Goal: Task Accomplishment & Management: Manage account settings

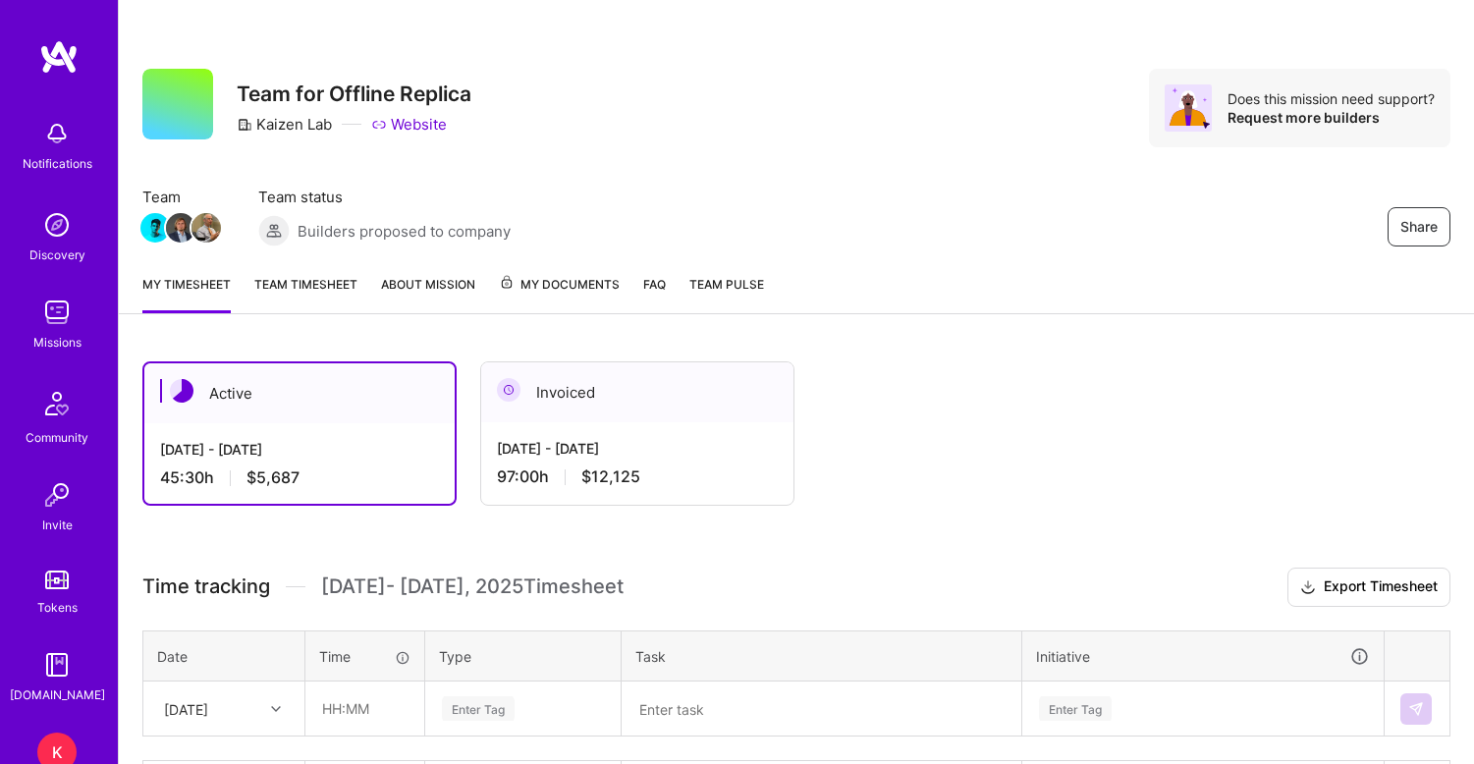
scroll to position [436, 0]
click at [318, 257] on div "Share Team for Offline Replica Kaizen Lab Website Does this mission need suppor…" at bounding box center [796, 129] width 1355 height 258
click at [312, 281] on link "Team timesheet" at bounding box center [305, 293] width 103 height 39
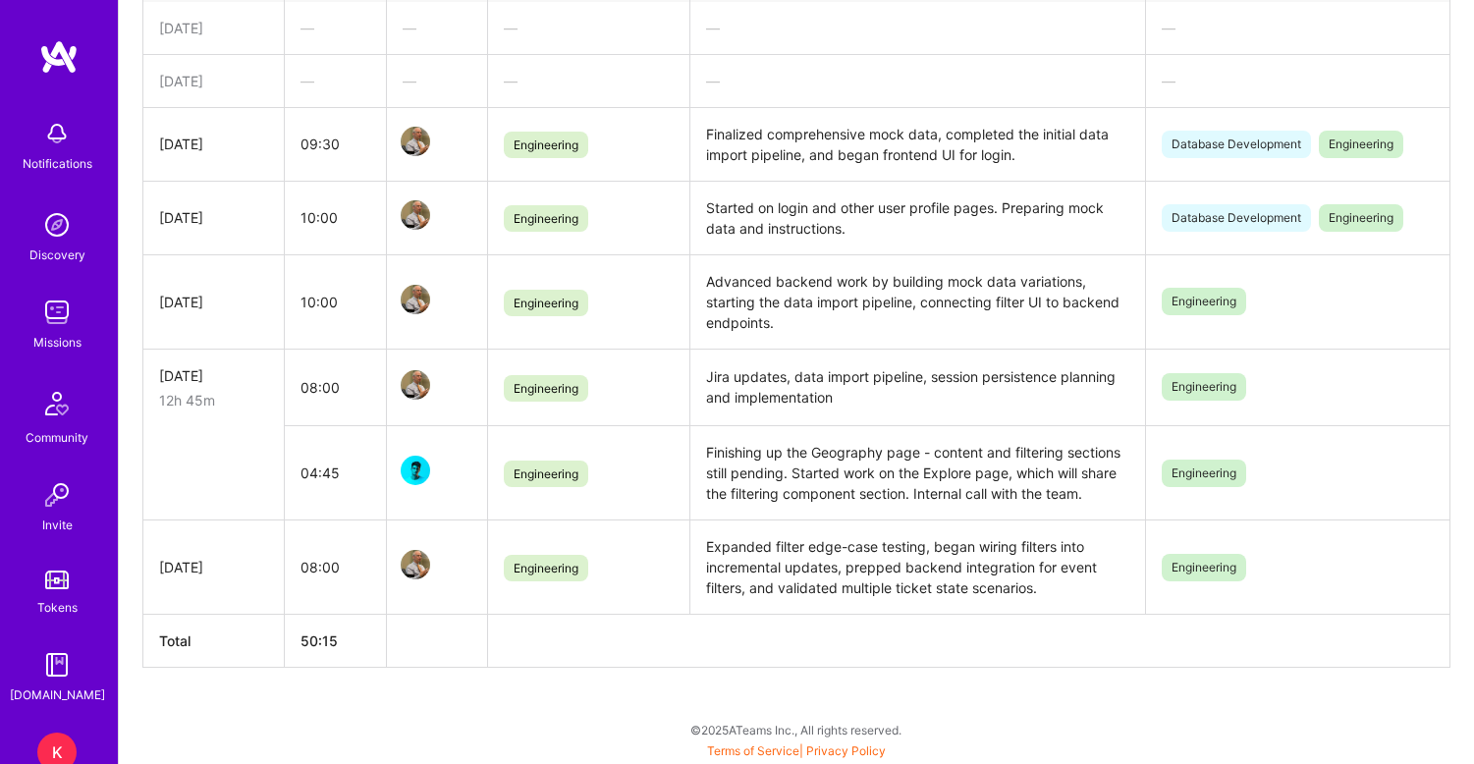
scroll to position [448, 0]
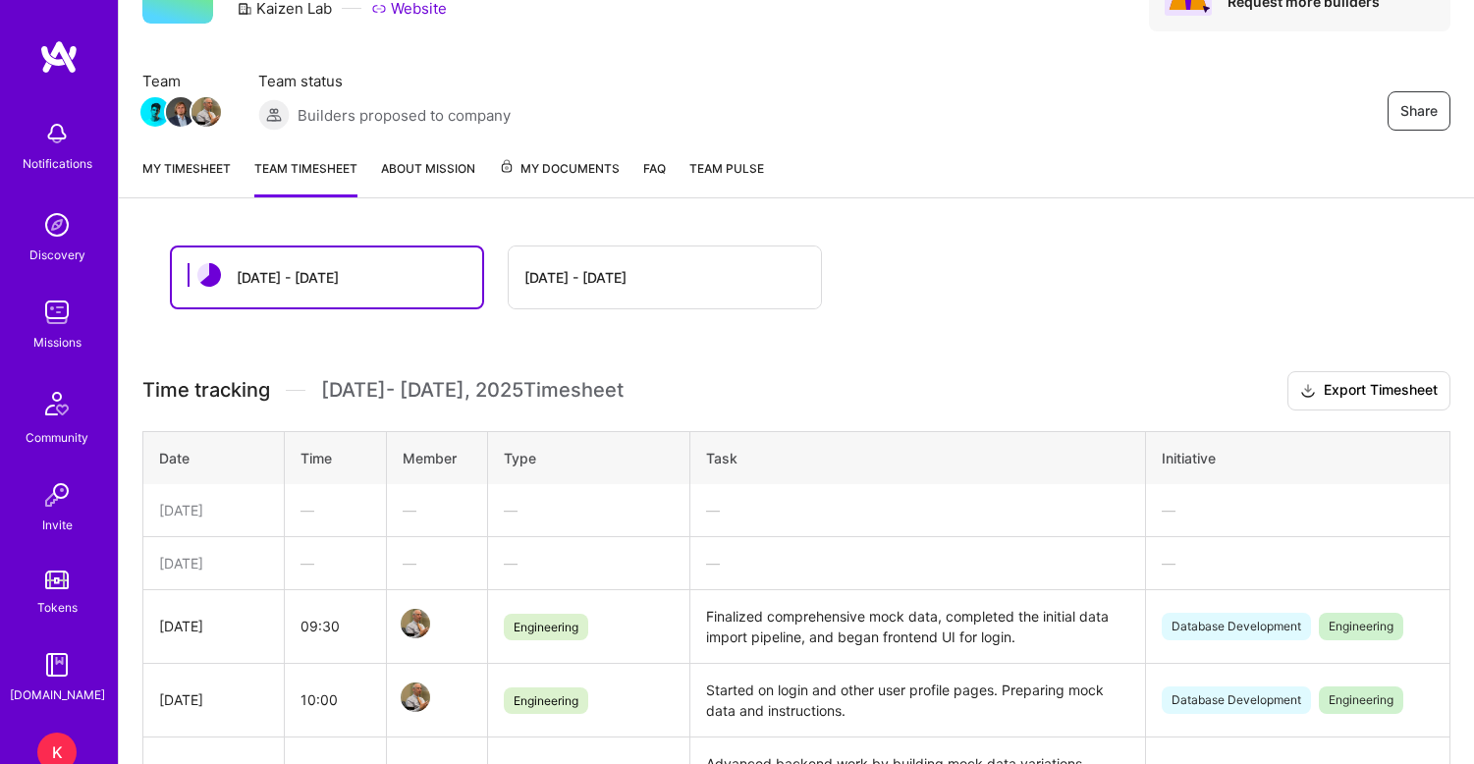
scroll to position [173, 0]
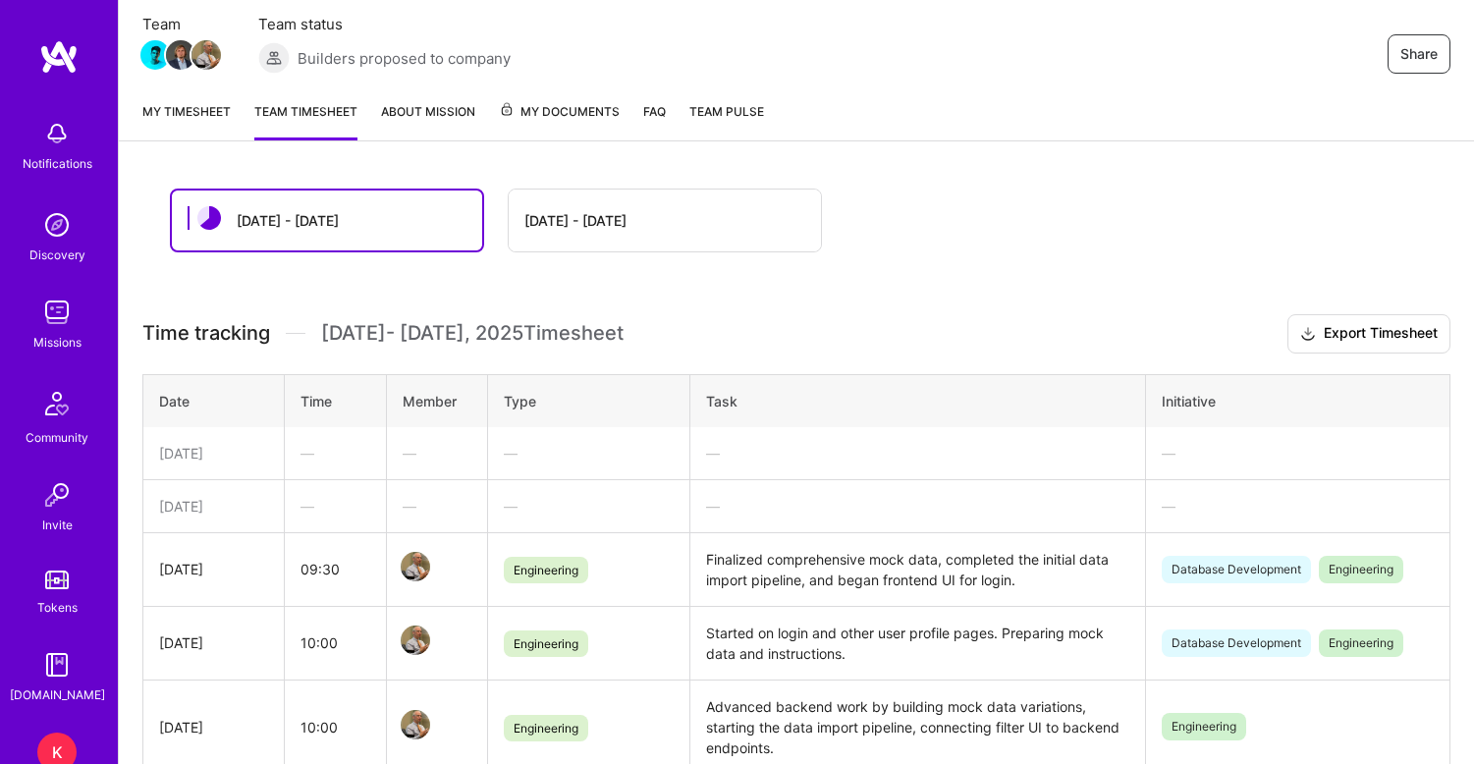
click at [209, 113] on link "My timesheet" at bounding box center [186, 120] width 88 height 39
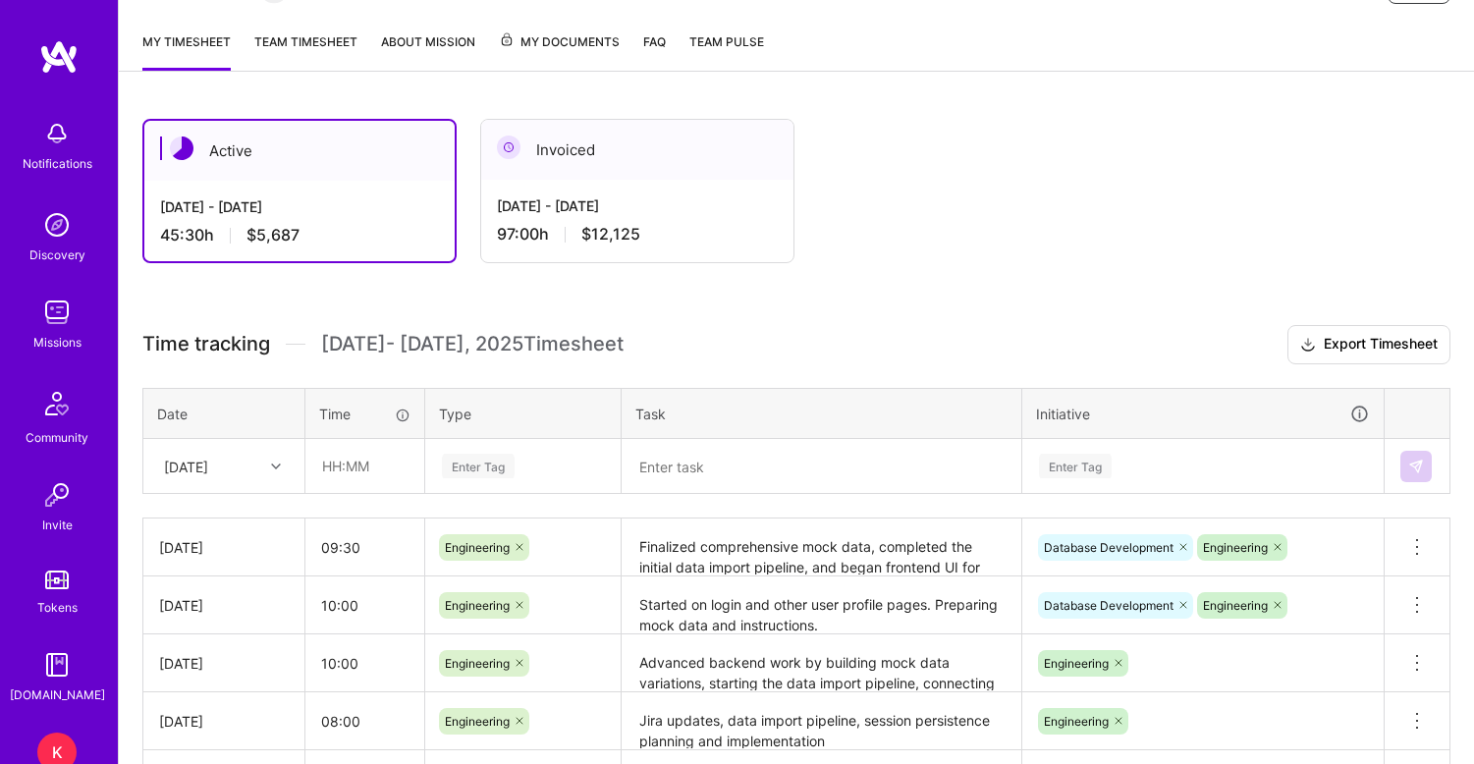
scroll to position [291, 0]
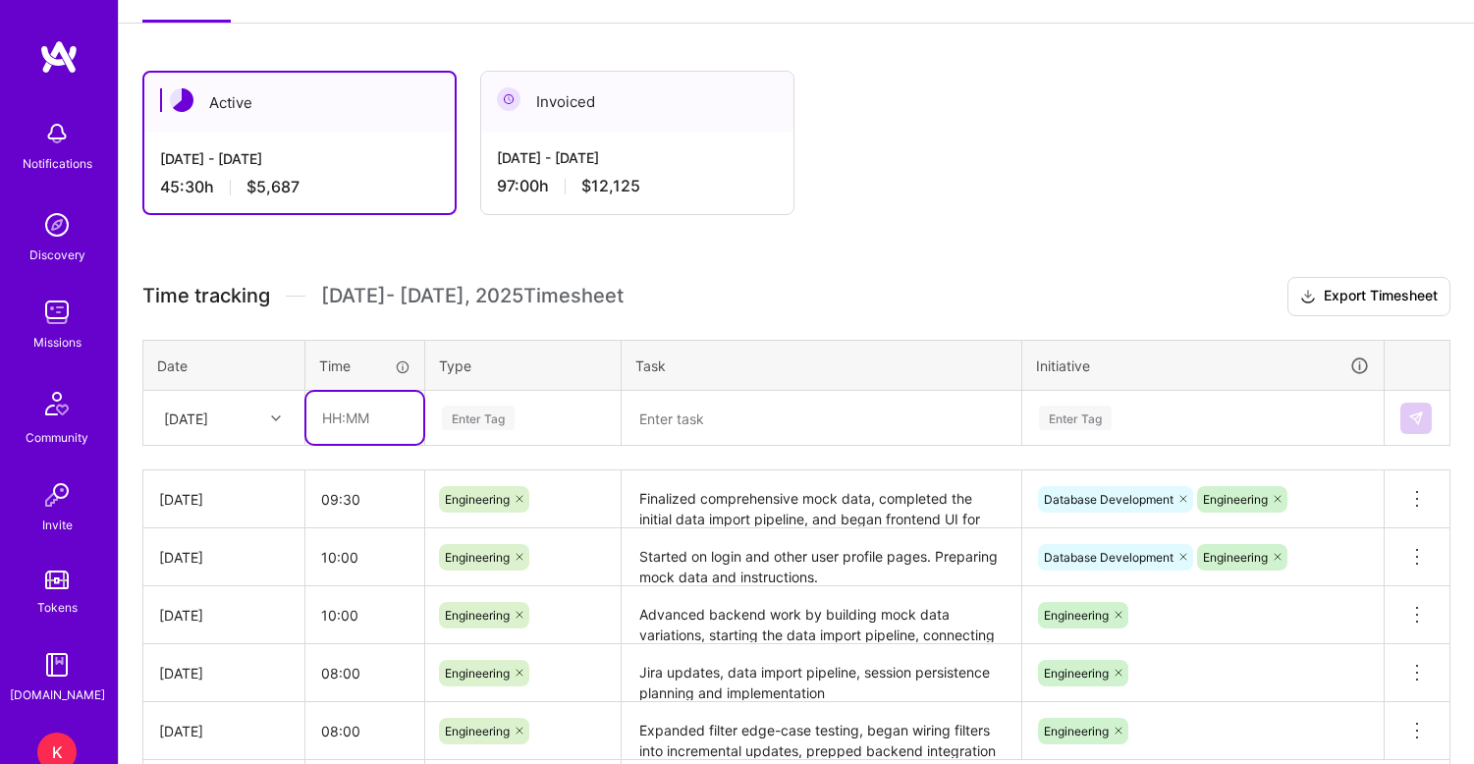
click at [345, 420] on input "text" at bounding box center [364, 418] width 117 height 52
type input "11:00"
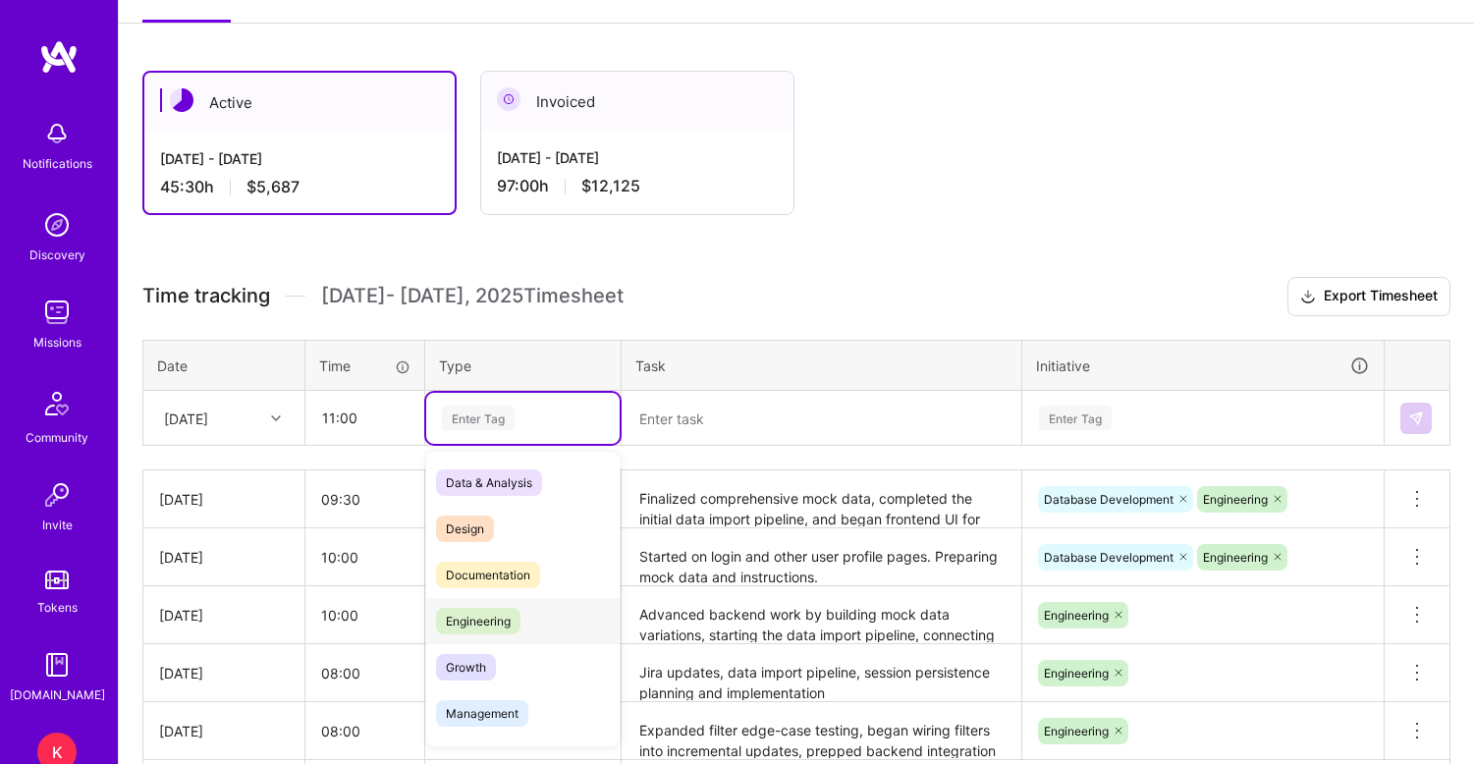
click at [487, 624] on span "Engineering" at bounding box center [478, 621] width 84 height 27
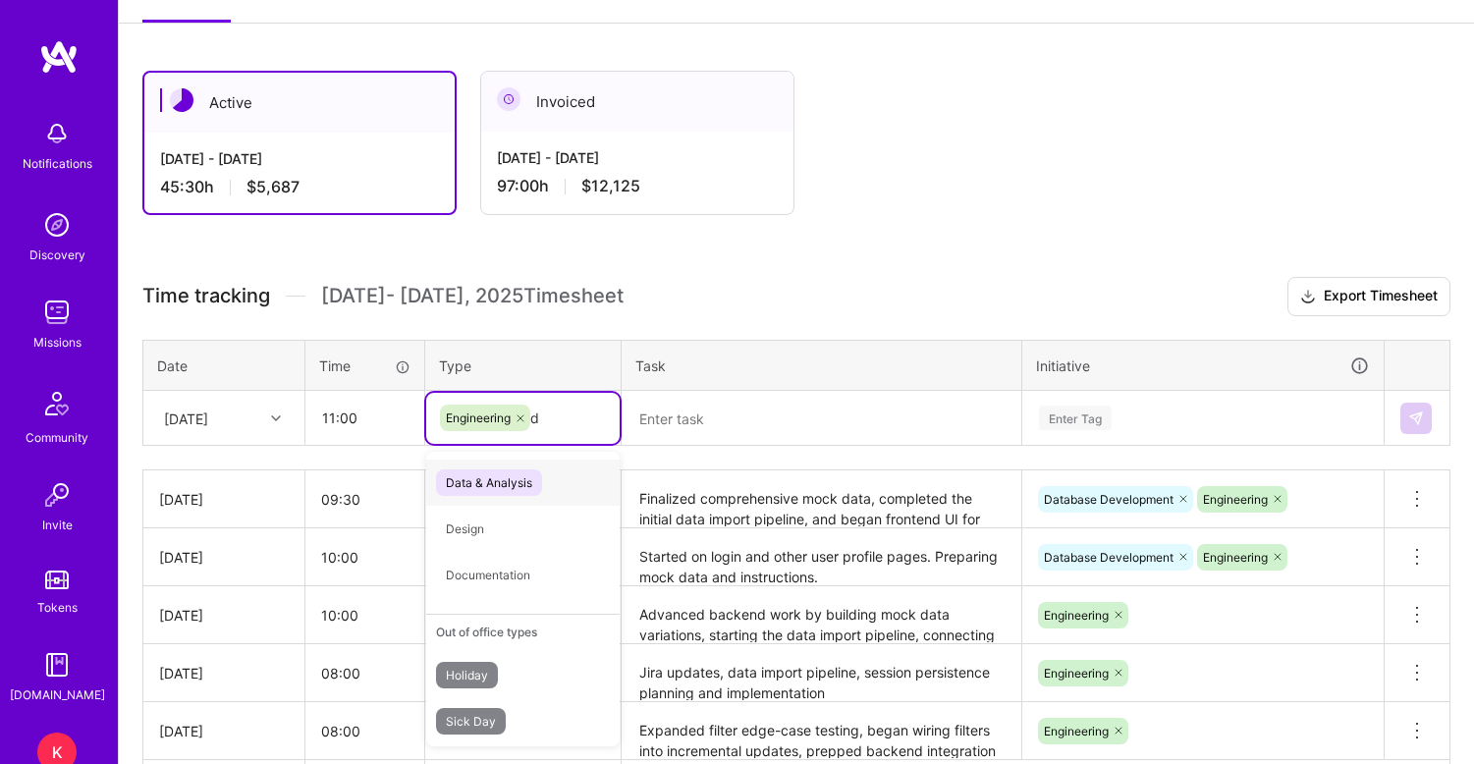
type input "da"
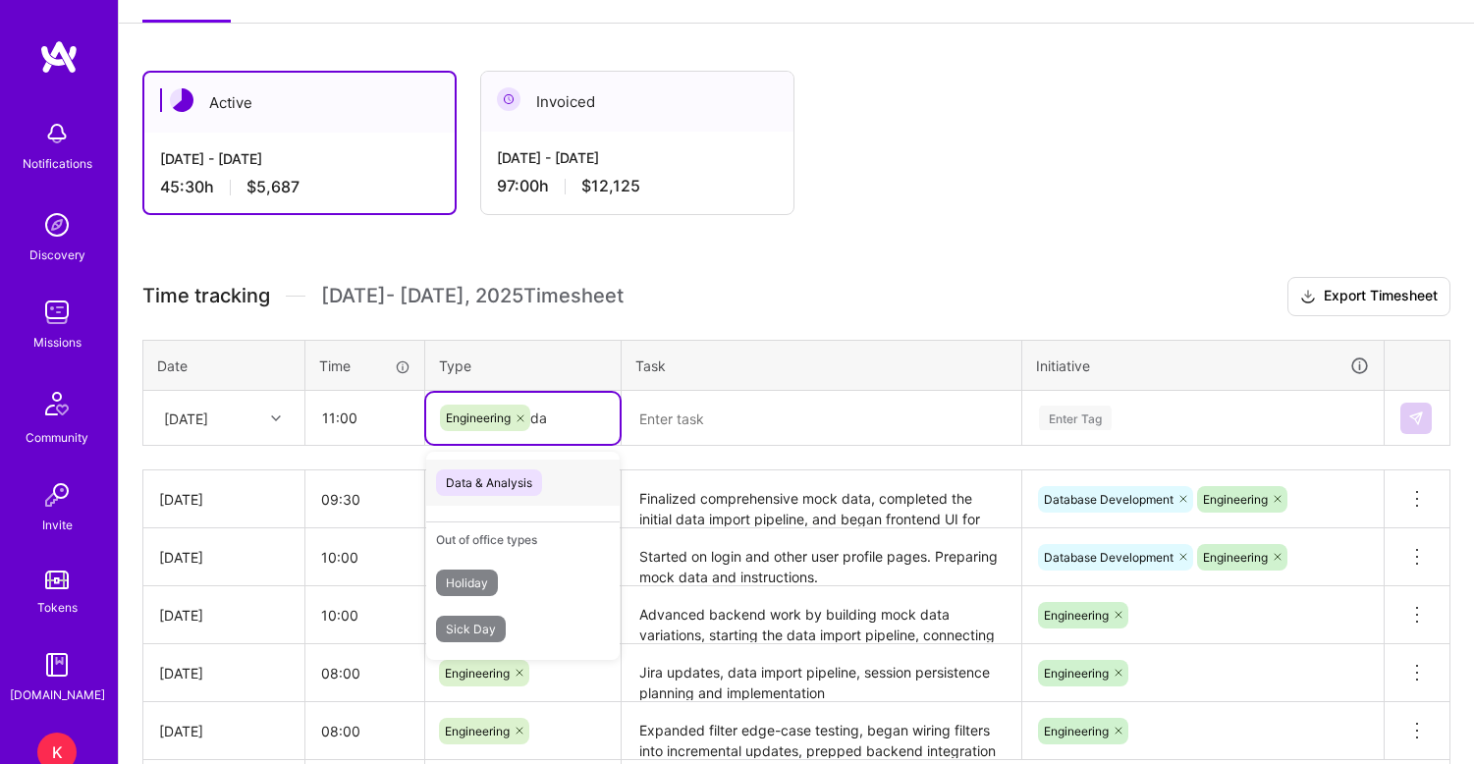
click at [520, 480] on span "Data & Analysis" at bounding box center [489, 482] width 106 height 27
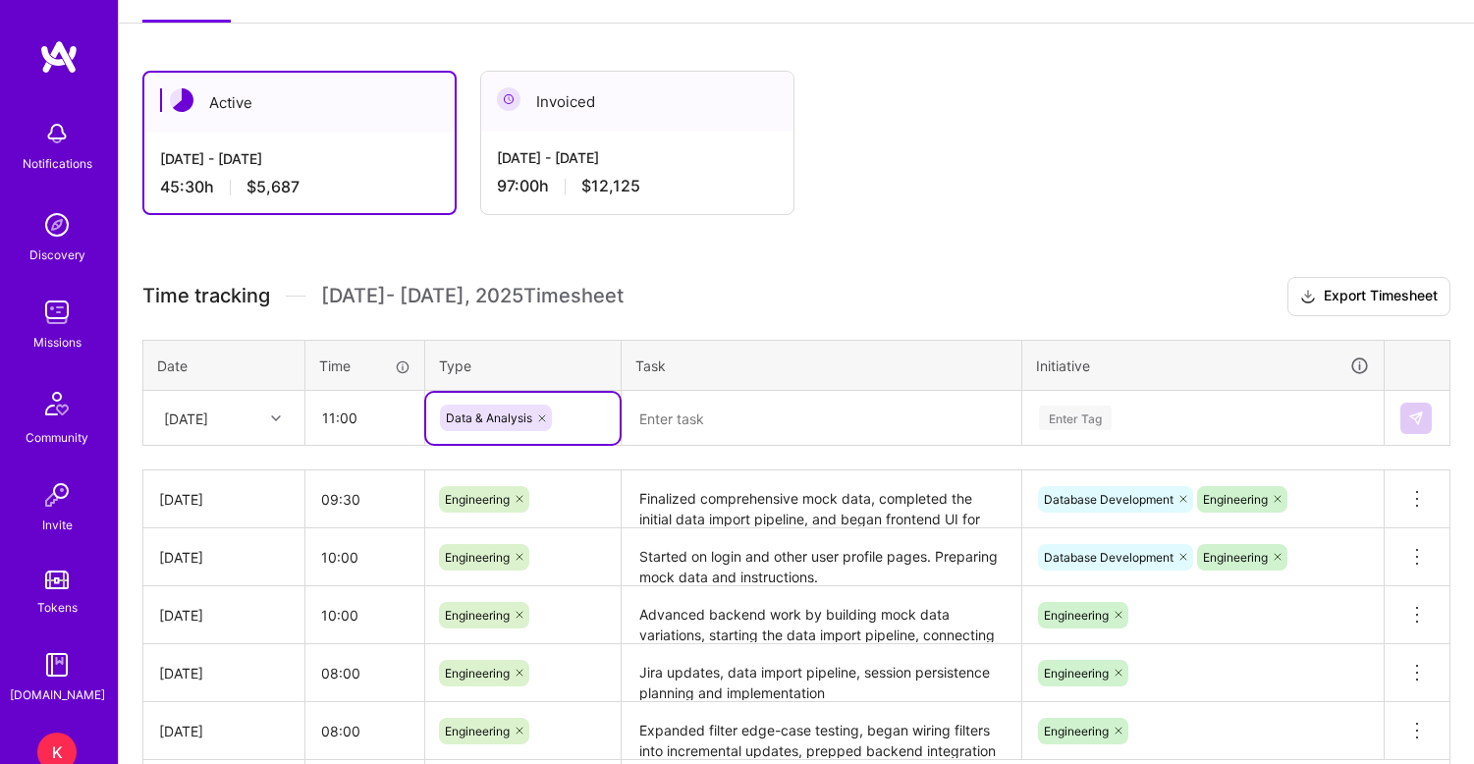
click at [518, 497] on icon at bounding box center [519, 499] width 6 height 6
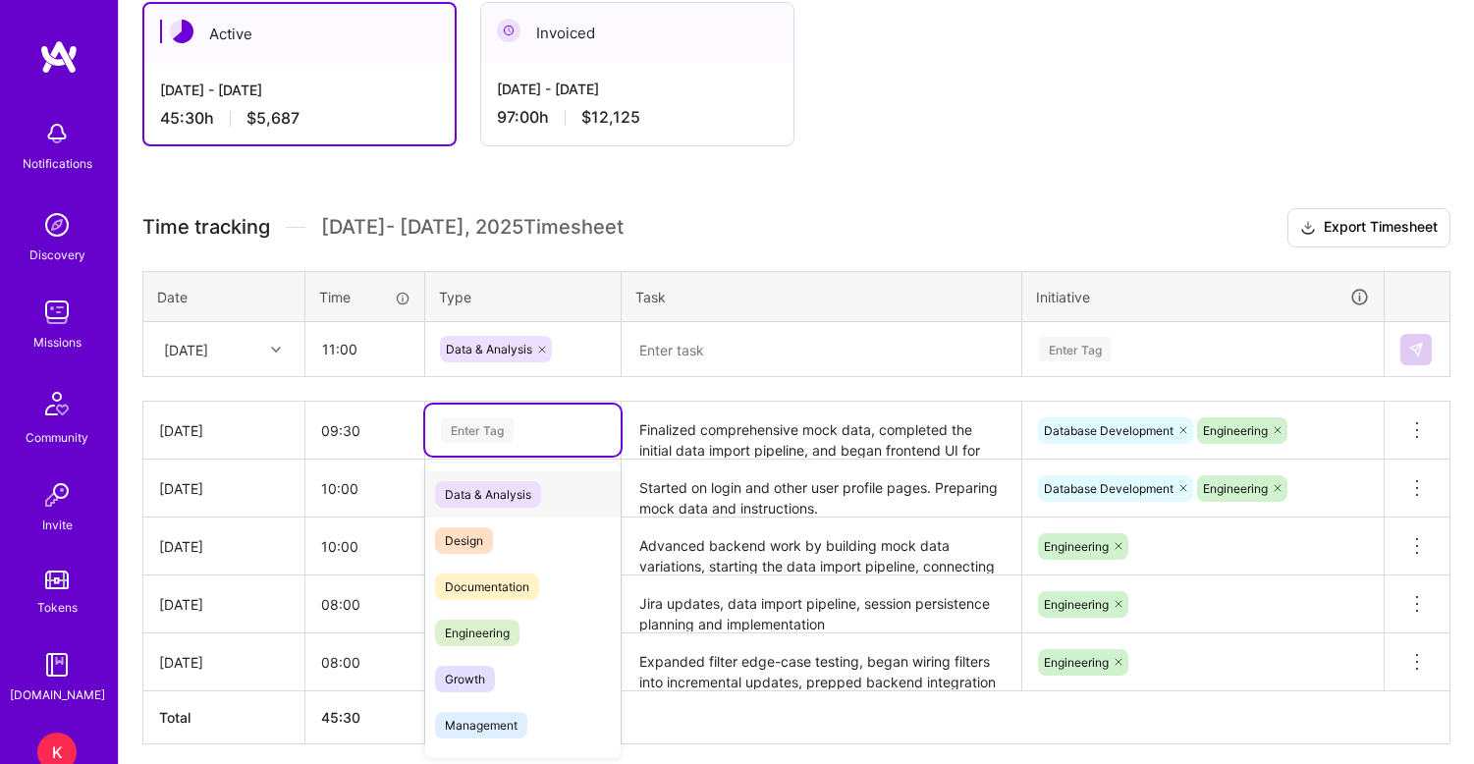
scroll to position [361, 0]
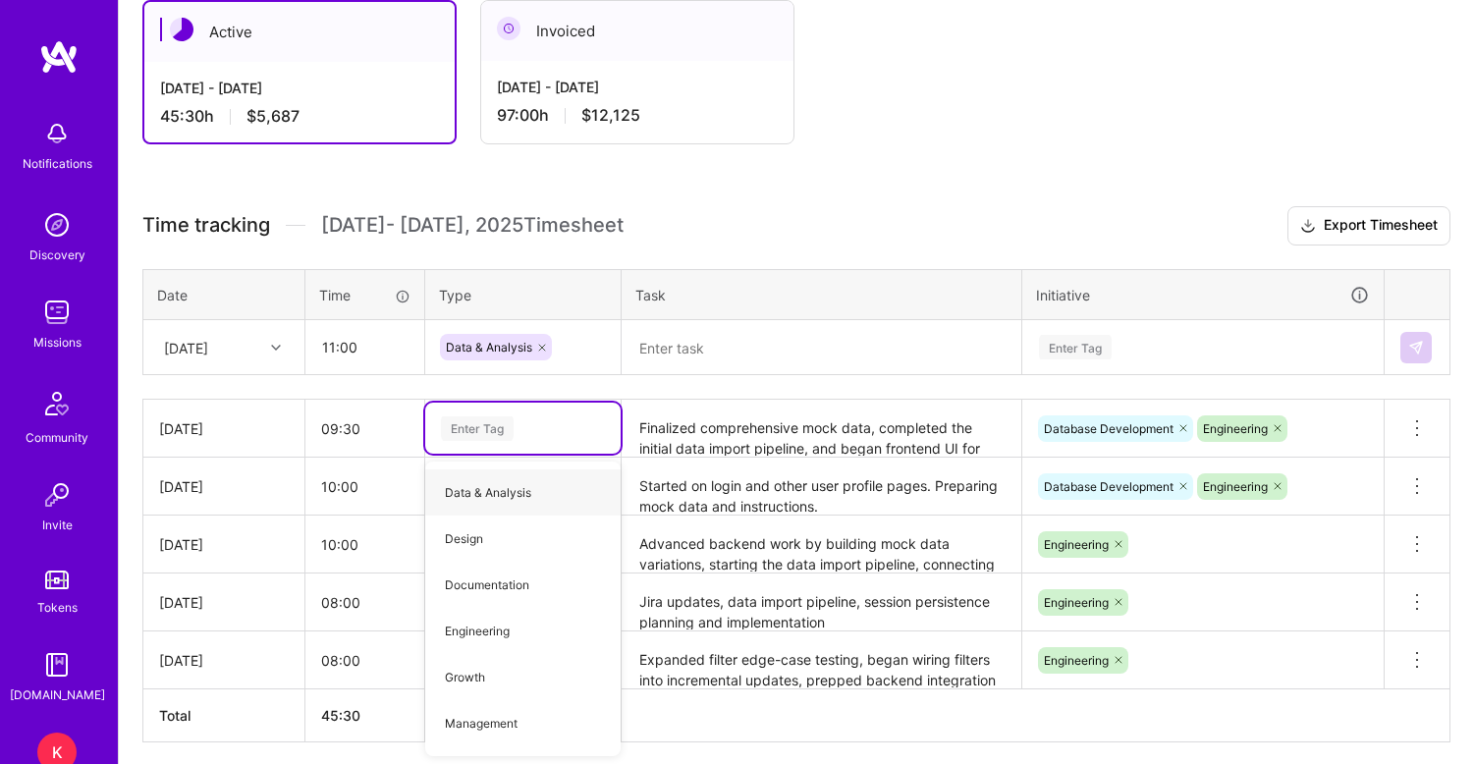
click at [587, 353] on div "Data & Analysis" at bounding box center [523, 347] width 166 height 27
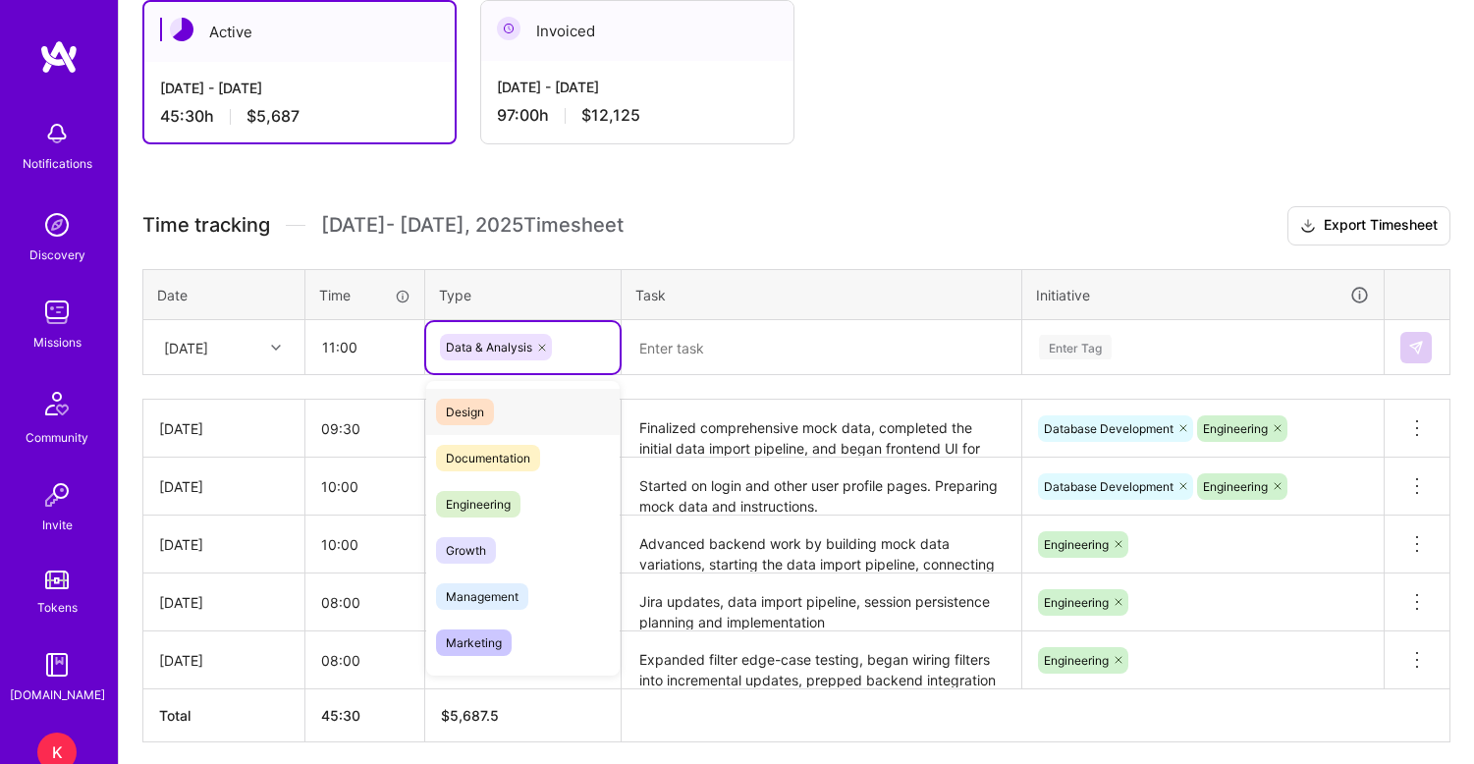
click at [543, 348] on icon at bounding box center [542, 348] width 12 height 12
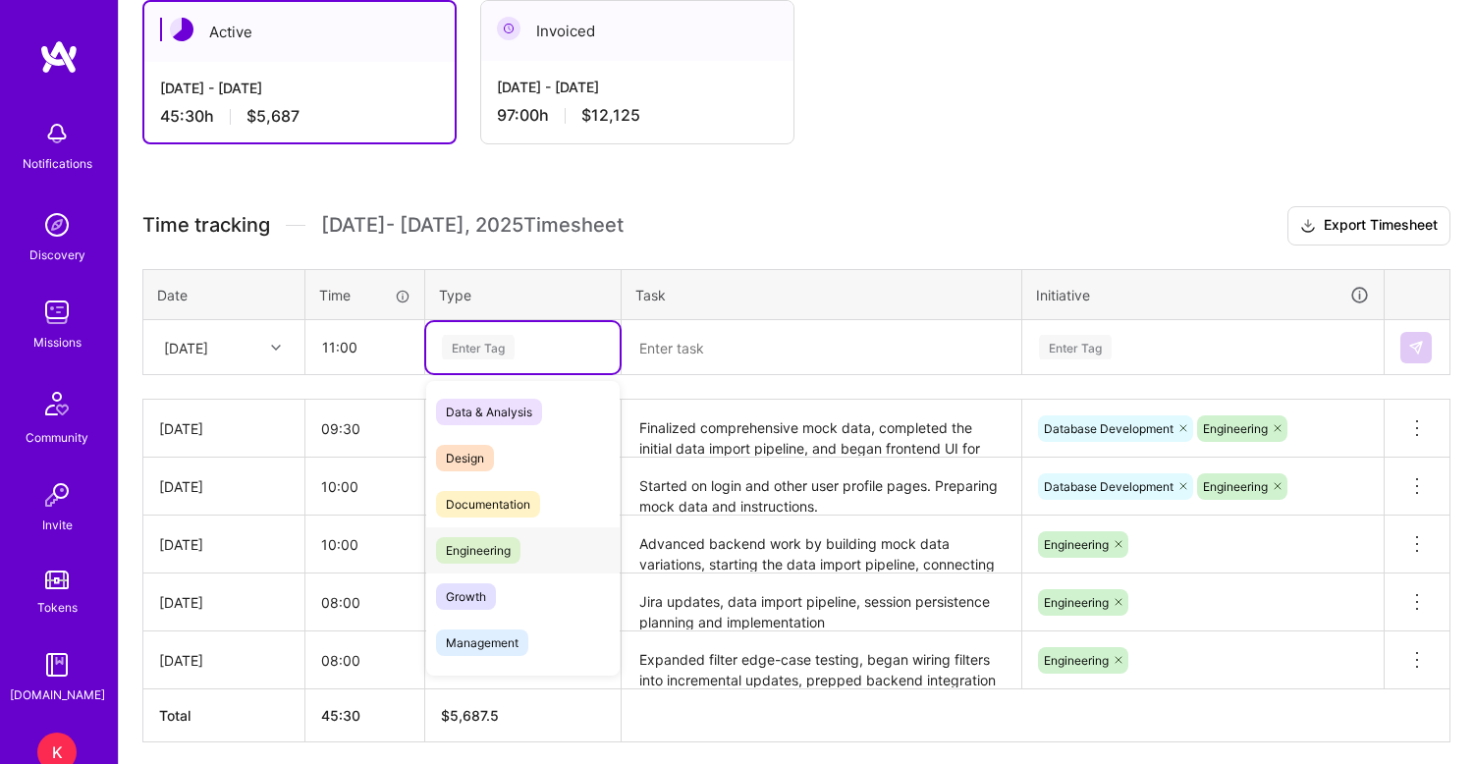
click at [474, 553] on span "Engineering" at bounding box center [478, 550] width 84 height 27
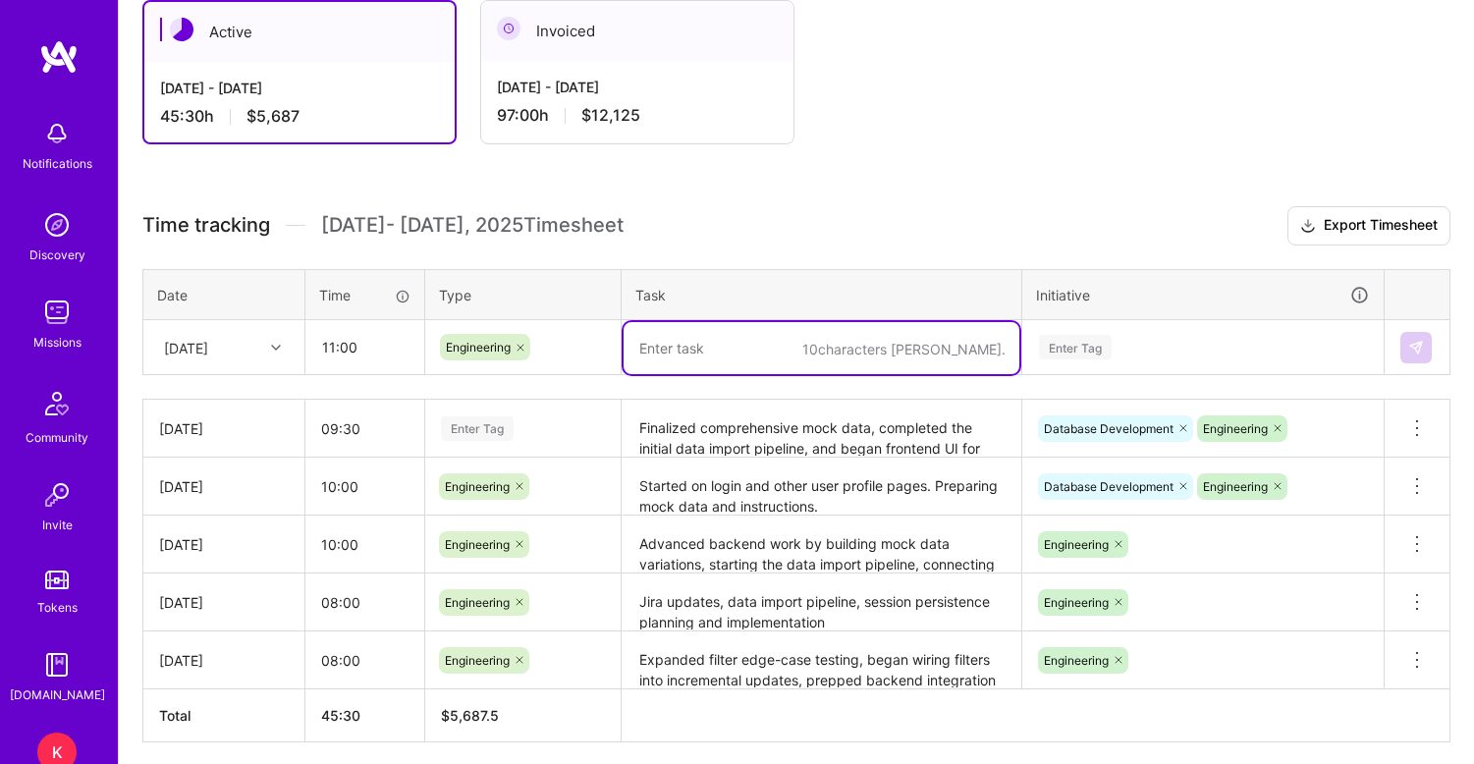
click at [717, 360] on textarea at bounding box center [821, 348] width 396 height 52
paste textarea "Completed login page with backend hookup, started work on user profile pages, a…"
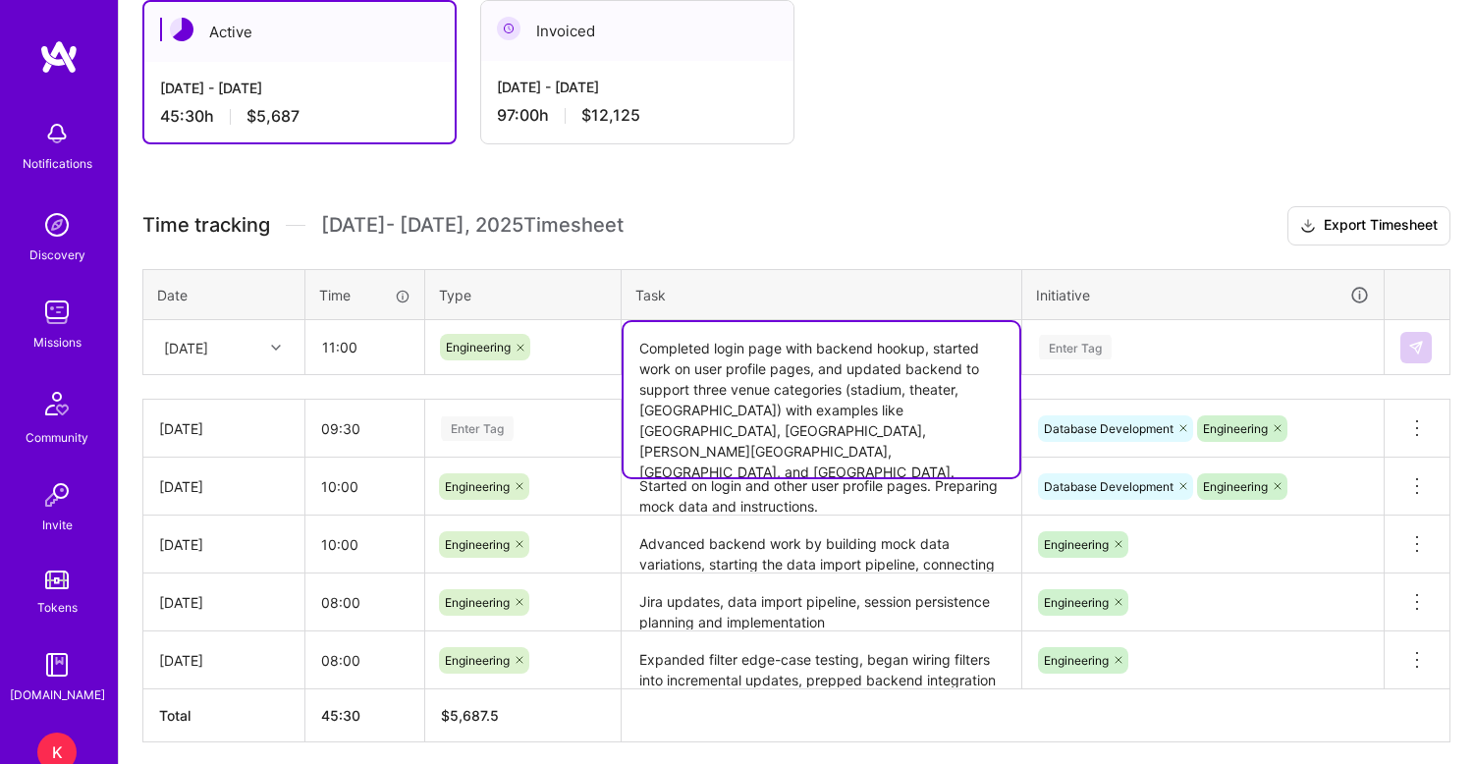
type textarea "Completed login page with backend hookup, started work on user profile pages, a…"
click at [1085, 350] on div "Enter Tag" at bounding box center [1075, 347] width 73 height 30
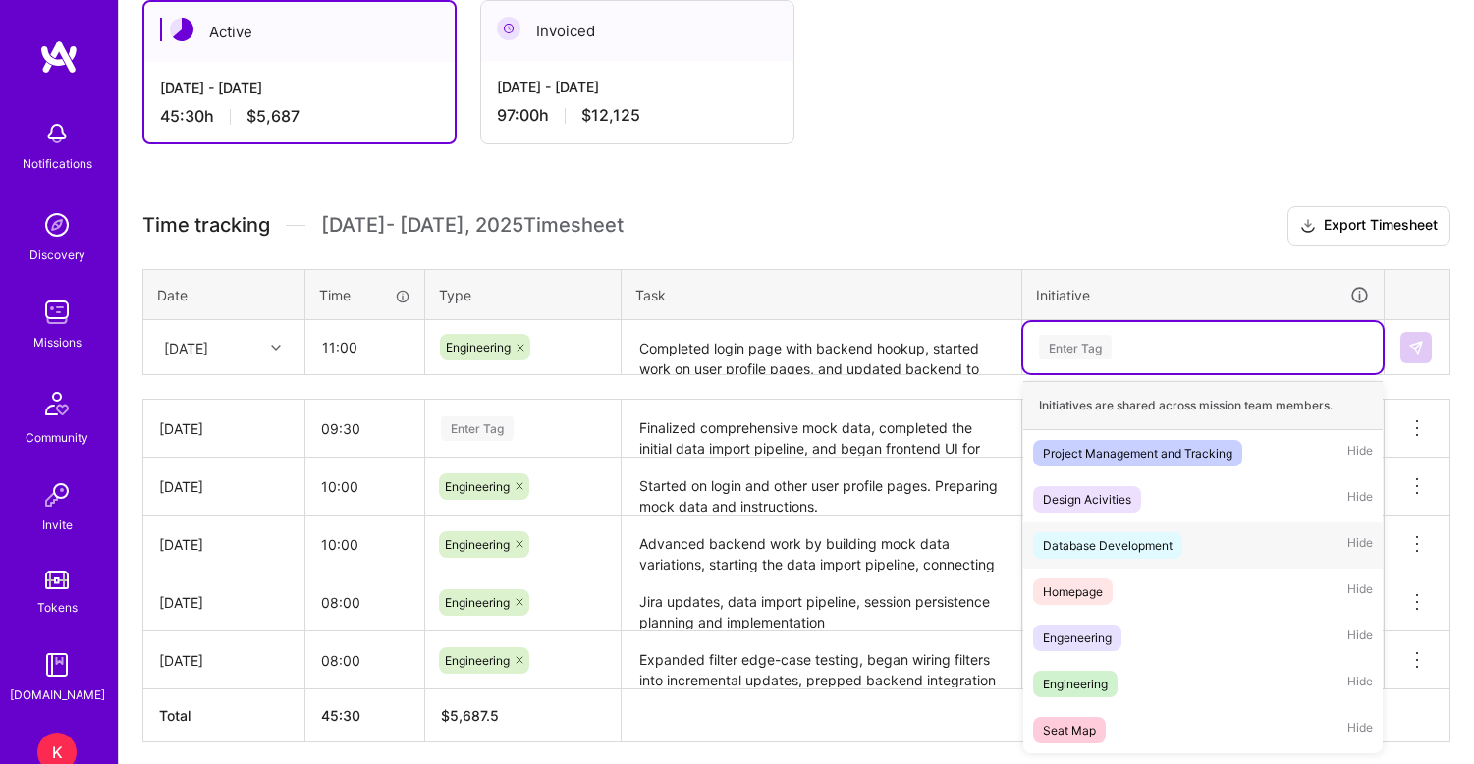
click at [1084, 536] on div "Database Development" at bounding box center [1108, 545] width 130 height 21
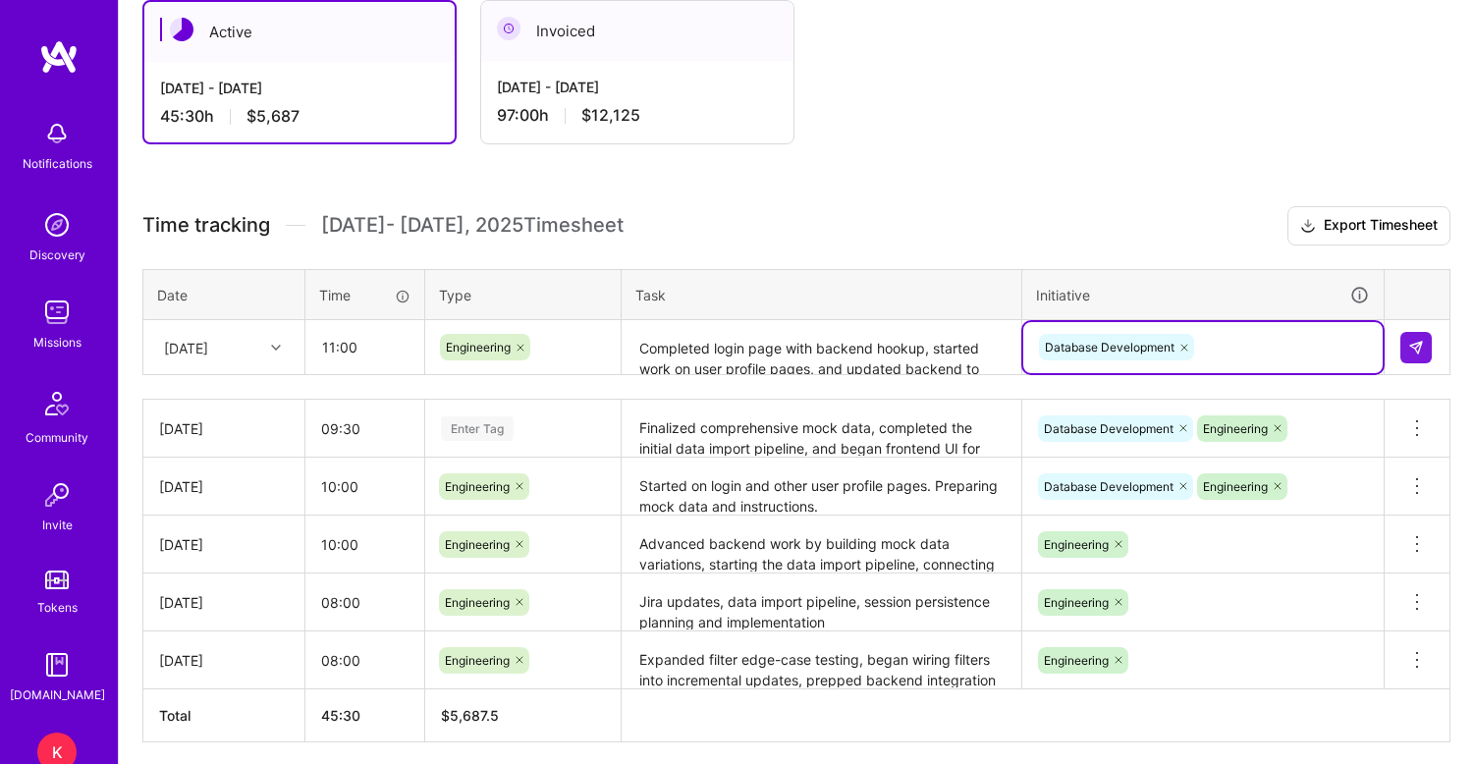
type input "e"
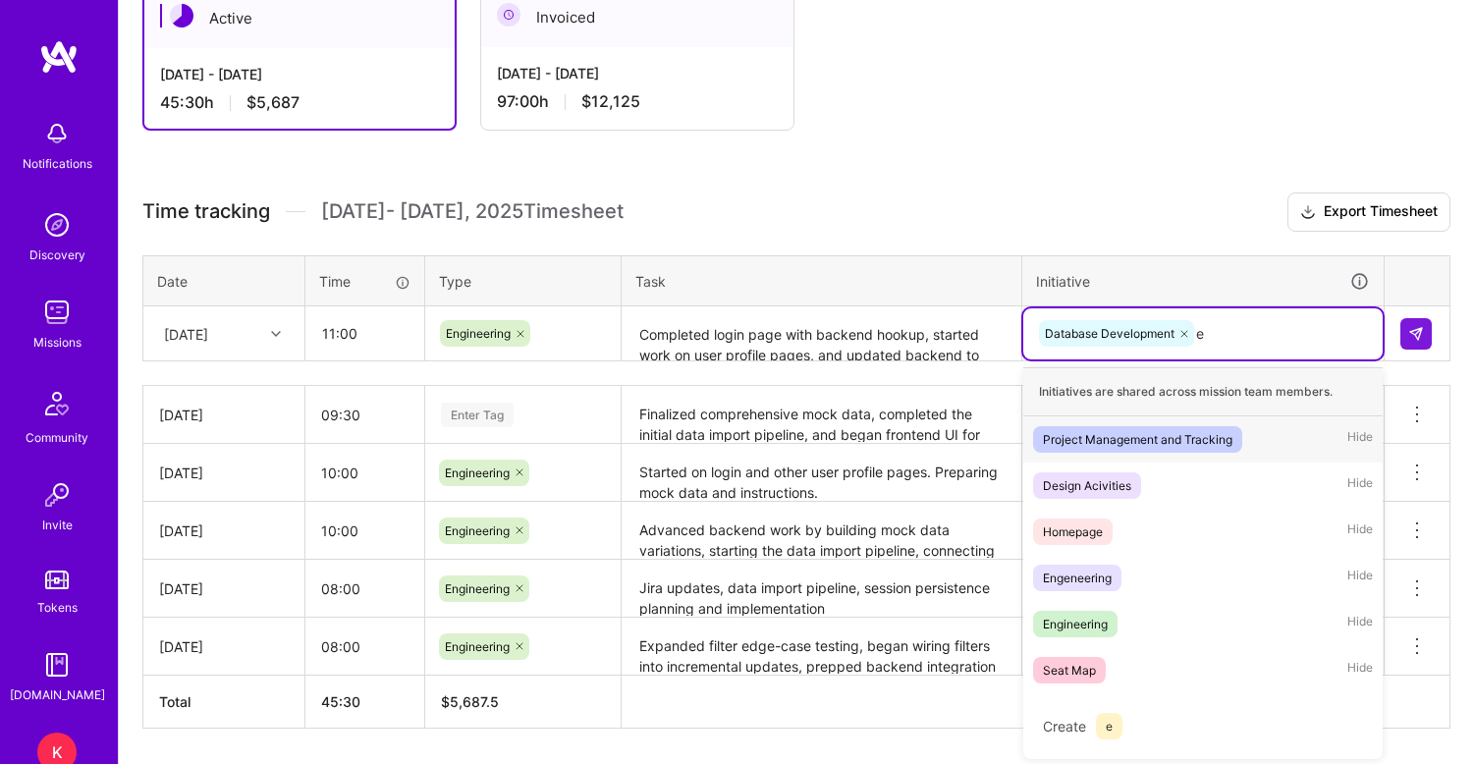
scroll to position [377, 0]
click at [1069, 616] on div "Engineering" at bounding box center [1075, 622] width 65 height 21
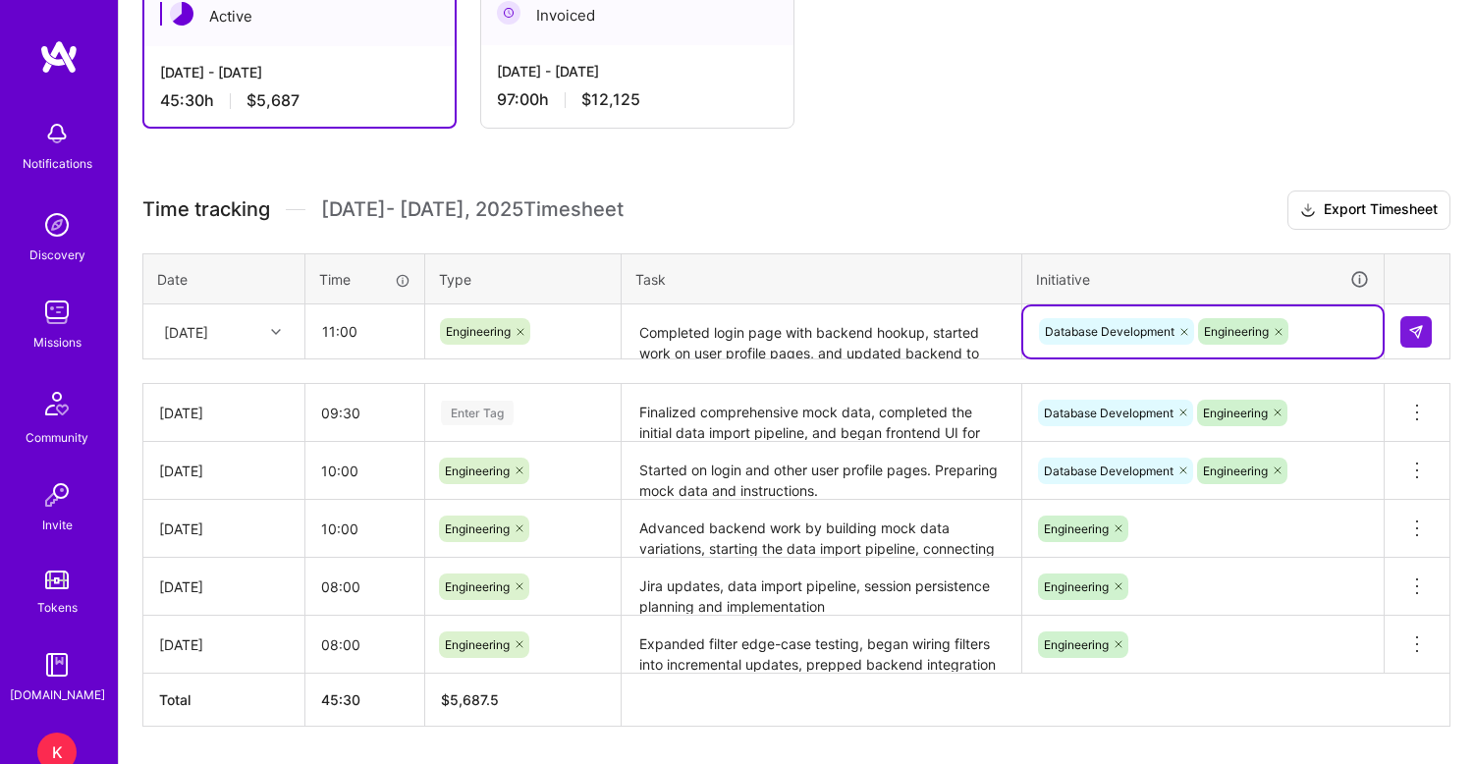
type input "p"
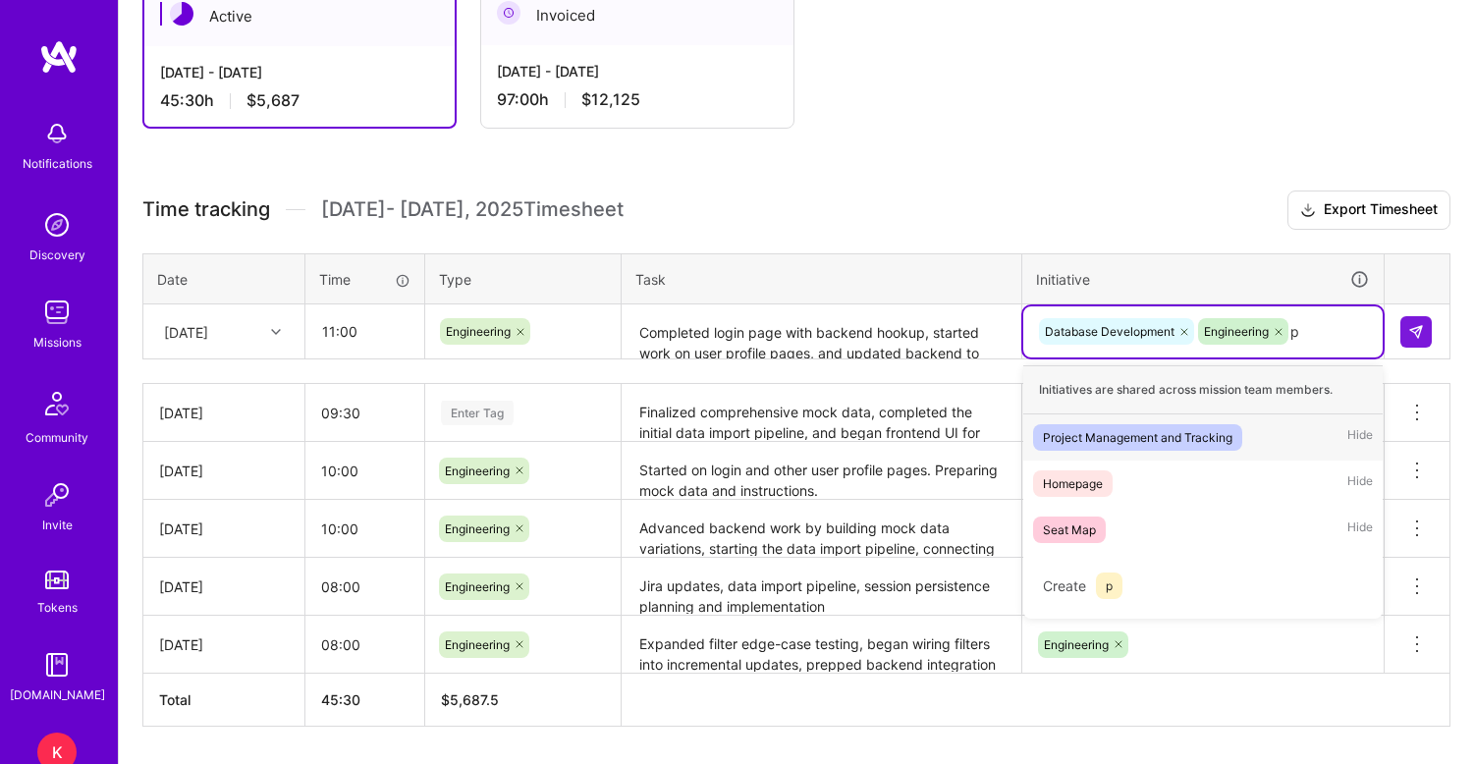
click at [1206, 435] on div "Project Management and Tracking" at bounding box center [1137, 437] width 189 height 21
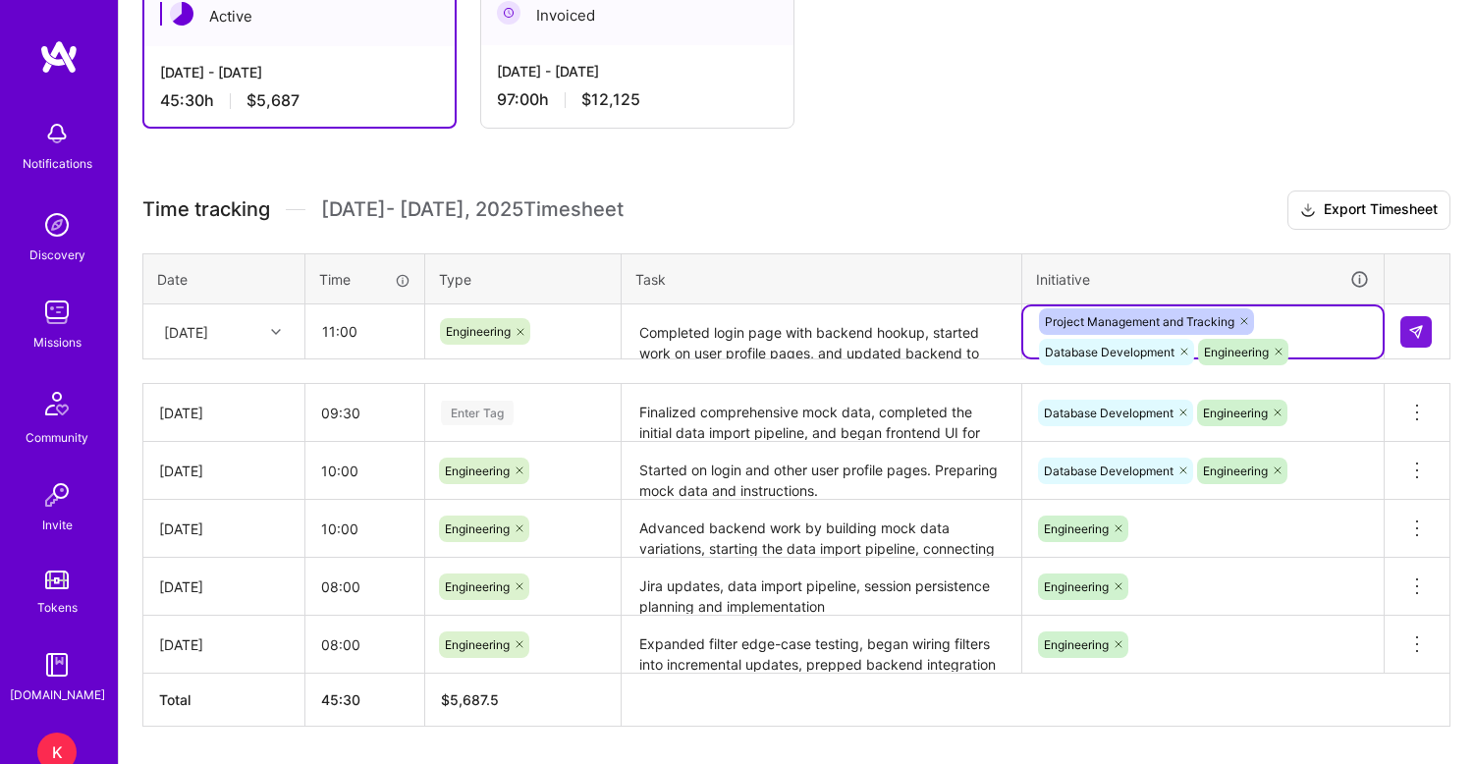
click at [1191, 176] on div "Active Aug 16 - Aug 31, 2025 45:30 h $5,687 Invoiced Aug 1 - Aug 15, 2025 97:00…" at bounding box center [796, 392] width 1355 height 862
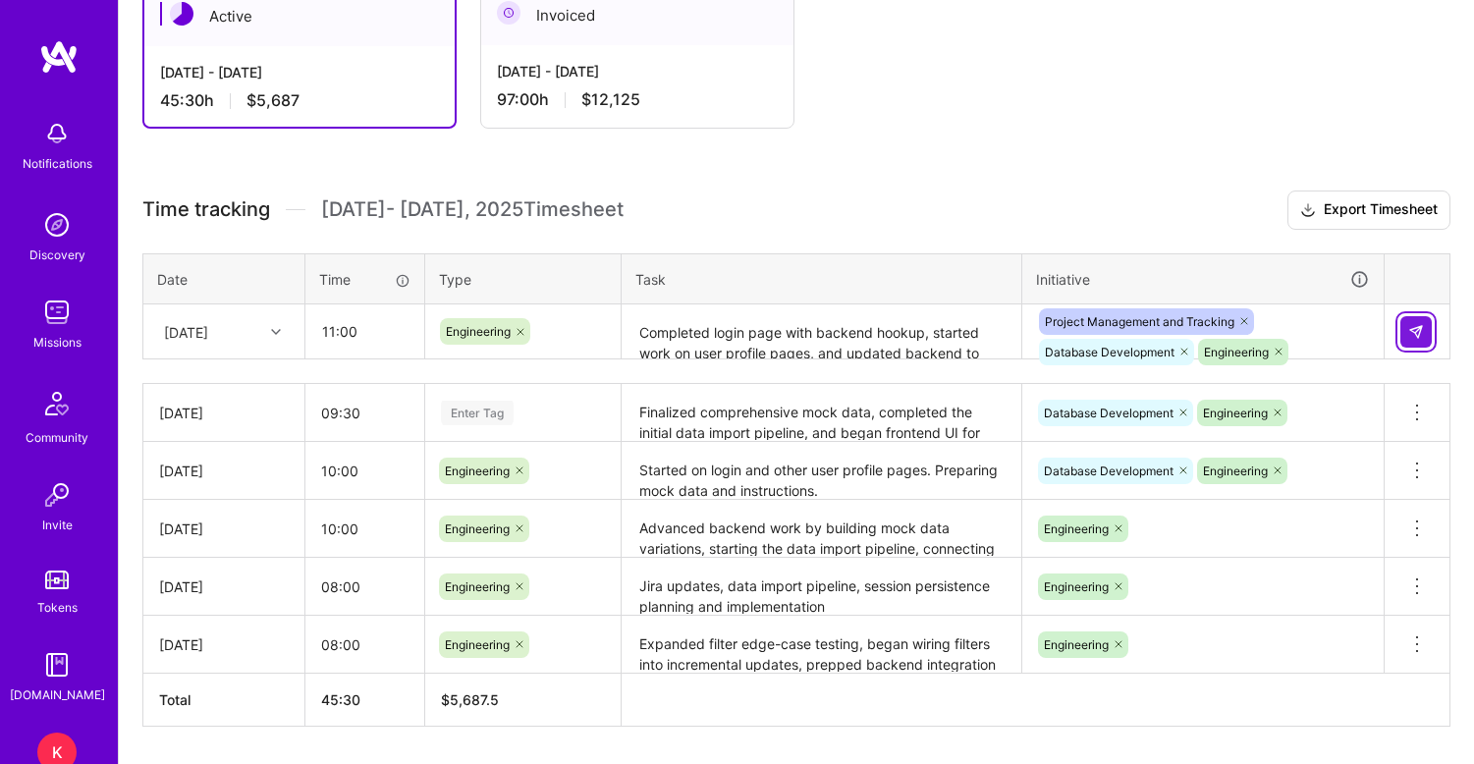
click at [1416, 339] on img at bounding box center [1416, 332] width 16 height 16
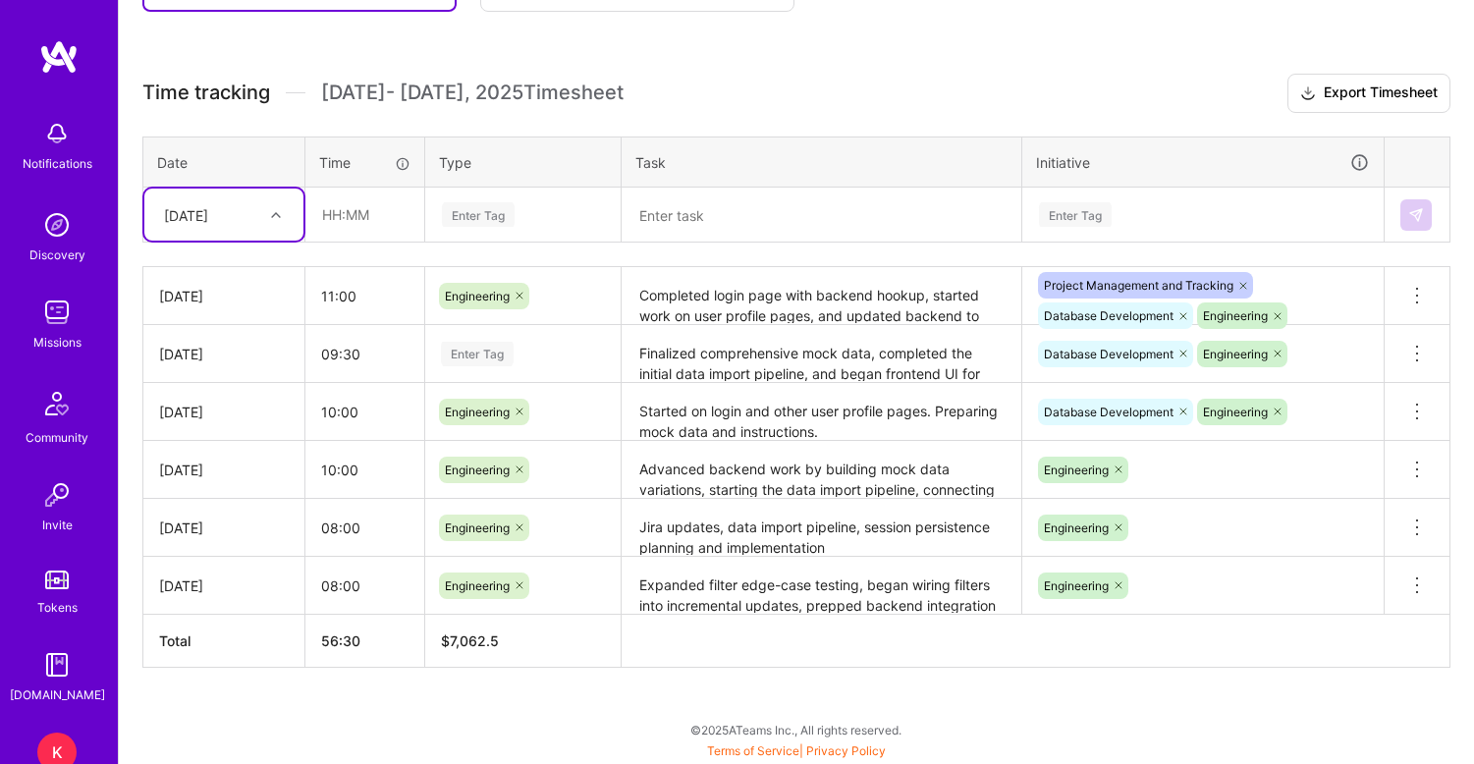
scroll to position [494, 0]
click at [542, 349] on div "Enter Tag" at bounding box center [523, 354] width 168 height 25
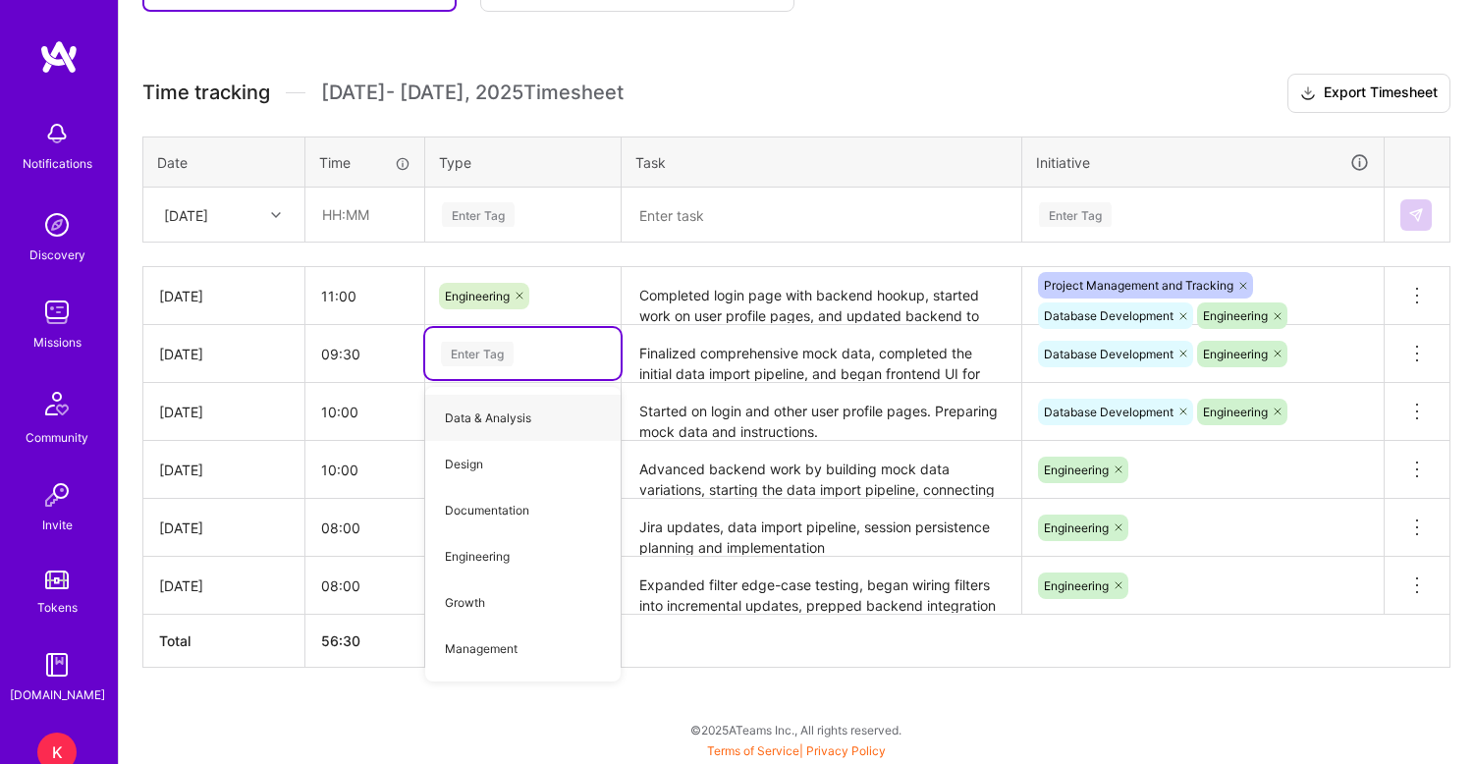
click at [496, 352] on div "Enter Tag" at bounding box center [477, 354] width 73 height 30
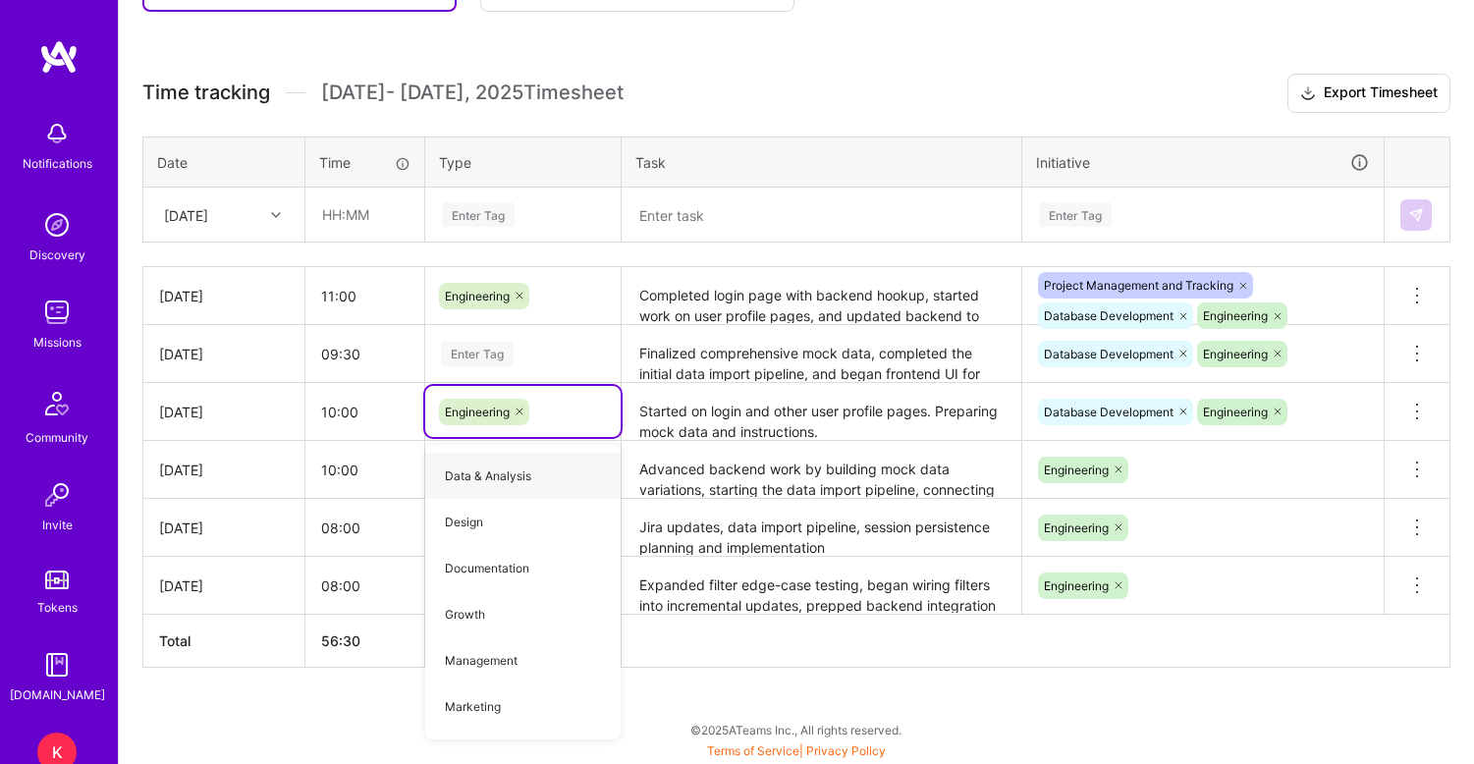
click at [570, 379] on div "Enter Tag" at bounding box center [522, 353] width 195 height 51
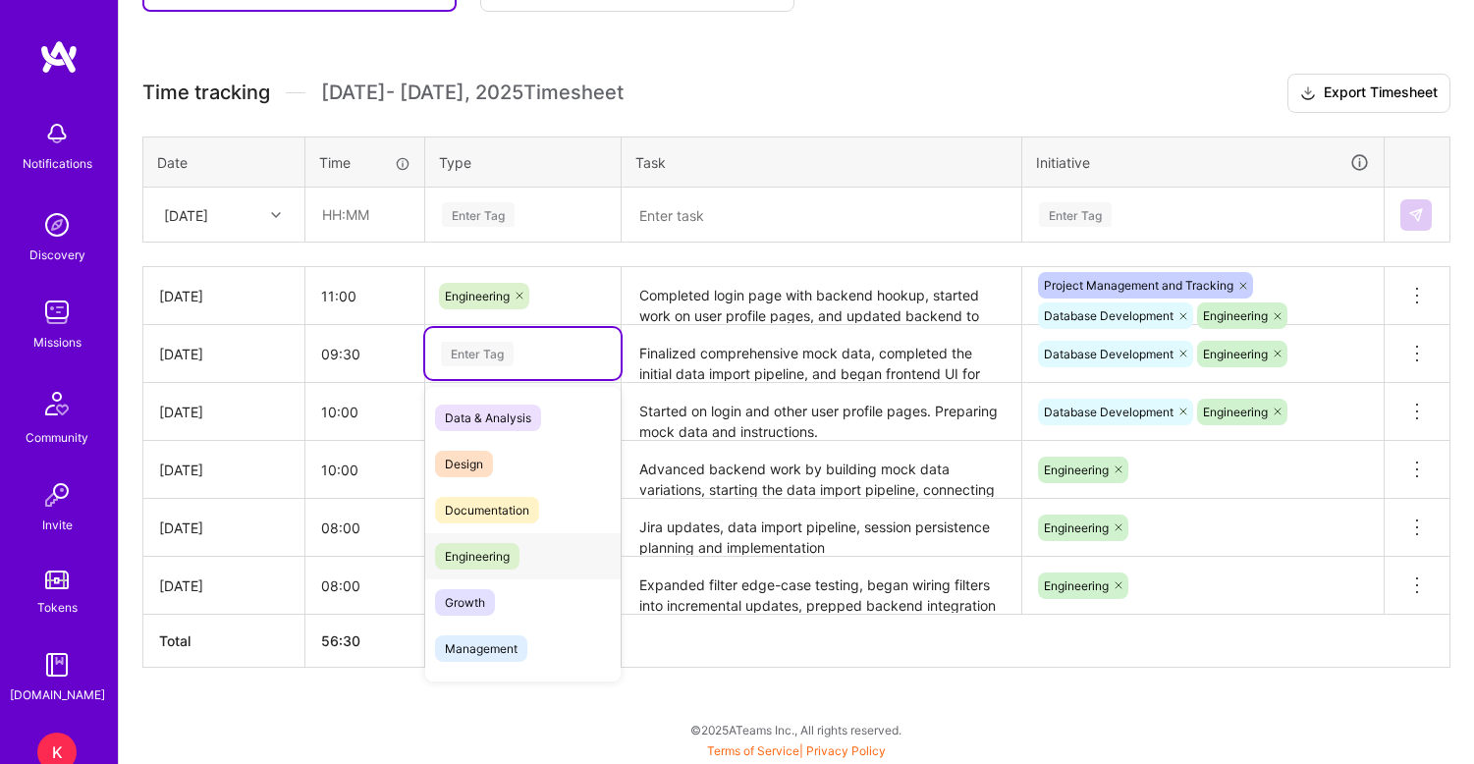
click at [491, 553] on span "Engineering" at bounding box center [477, 556] width 84 height 27
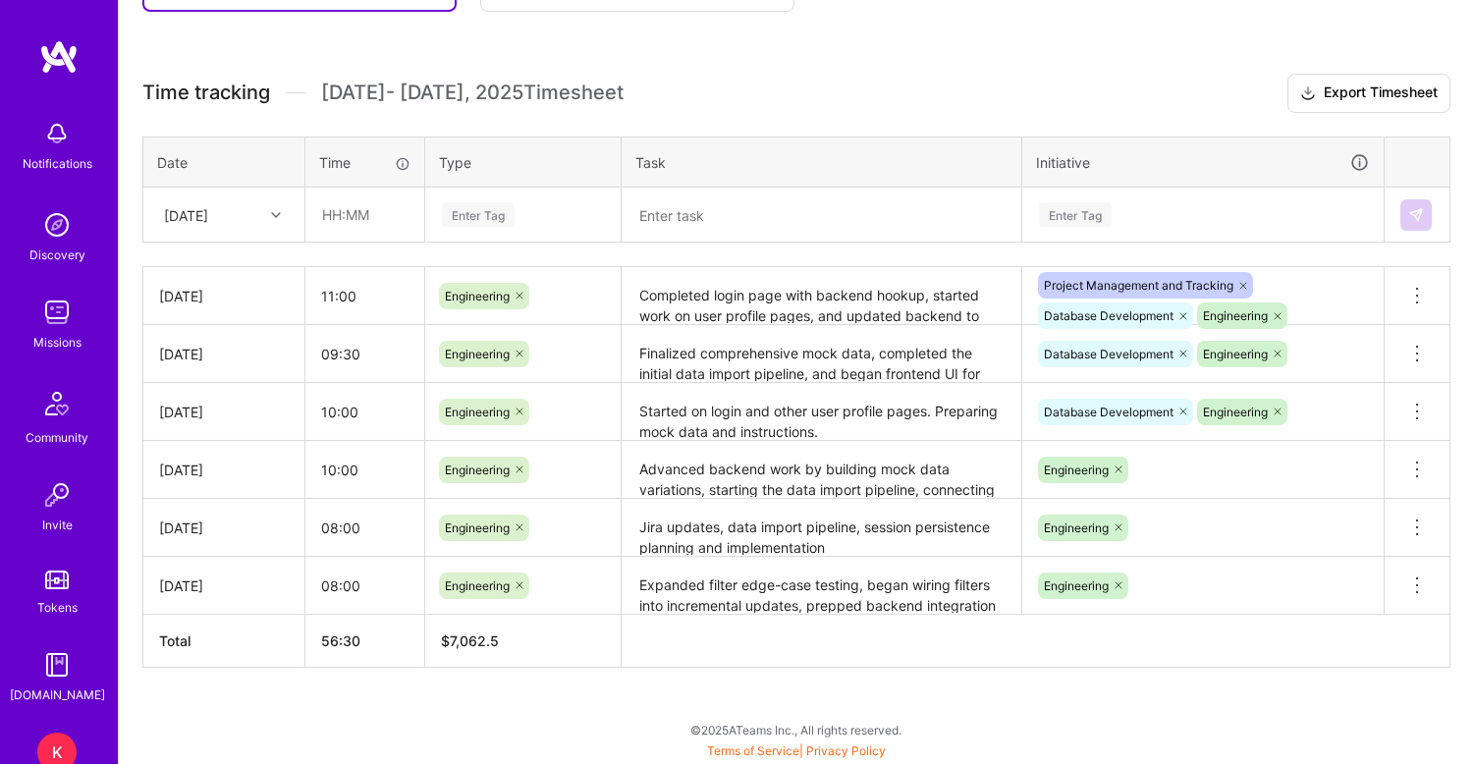
click at [764, 697] on div "Active Aug 16 - Aug 31, 2025 56:30 h $7,062 Invoiced Aug 1 - Aug 15, 2025 97:00…" at bounding box center [796, 304] width 1355 height 920
click at [1099, 675] on div "Active Aug 16 - Aug 31, 2025 56:30 h $7,062 Invoiced Aug 1 - Aug 15, 2025 97:00…" at bounding box center [796, 304] width 1355 height 920
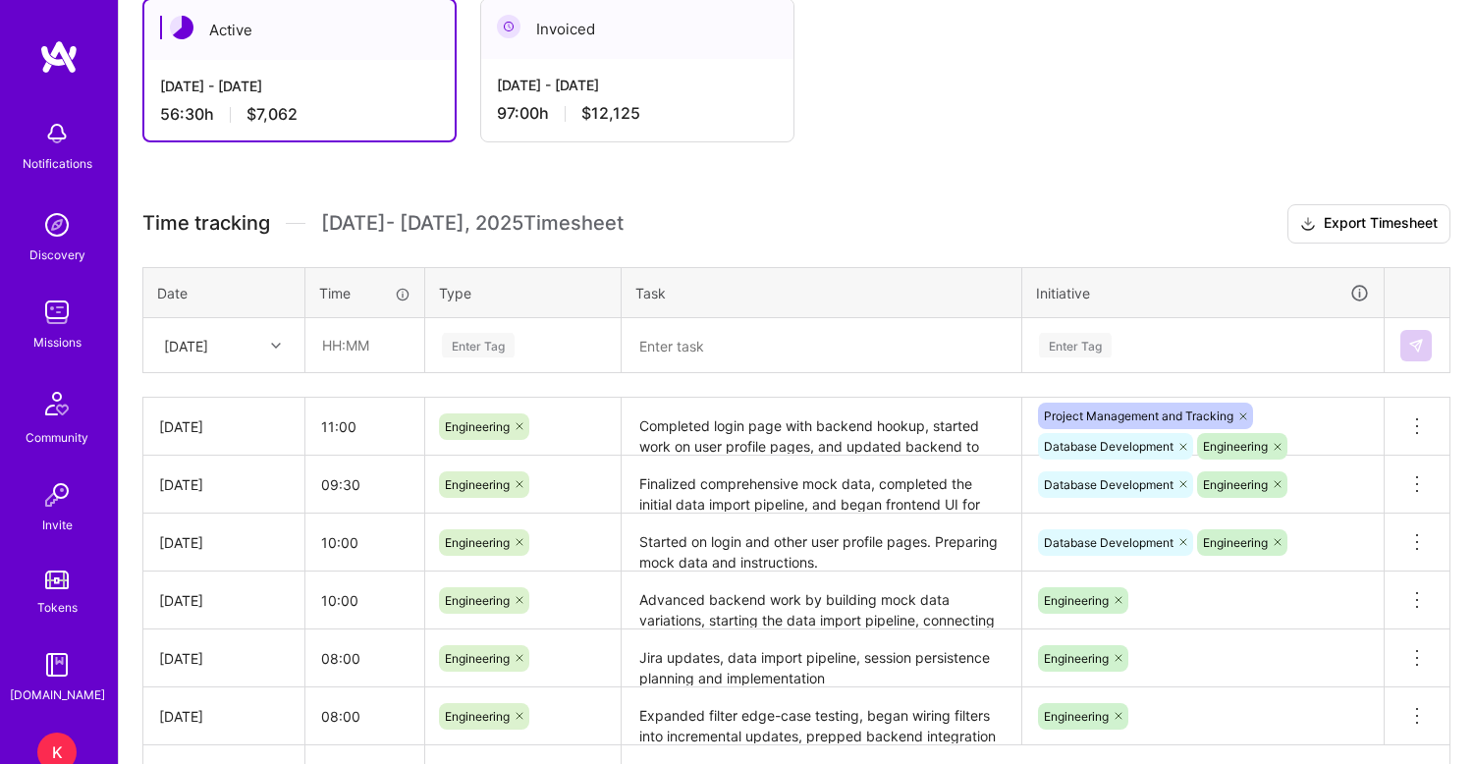
click at [604, 111] on span "$12,125" at bounding box center [610, 113] width 59 height 21
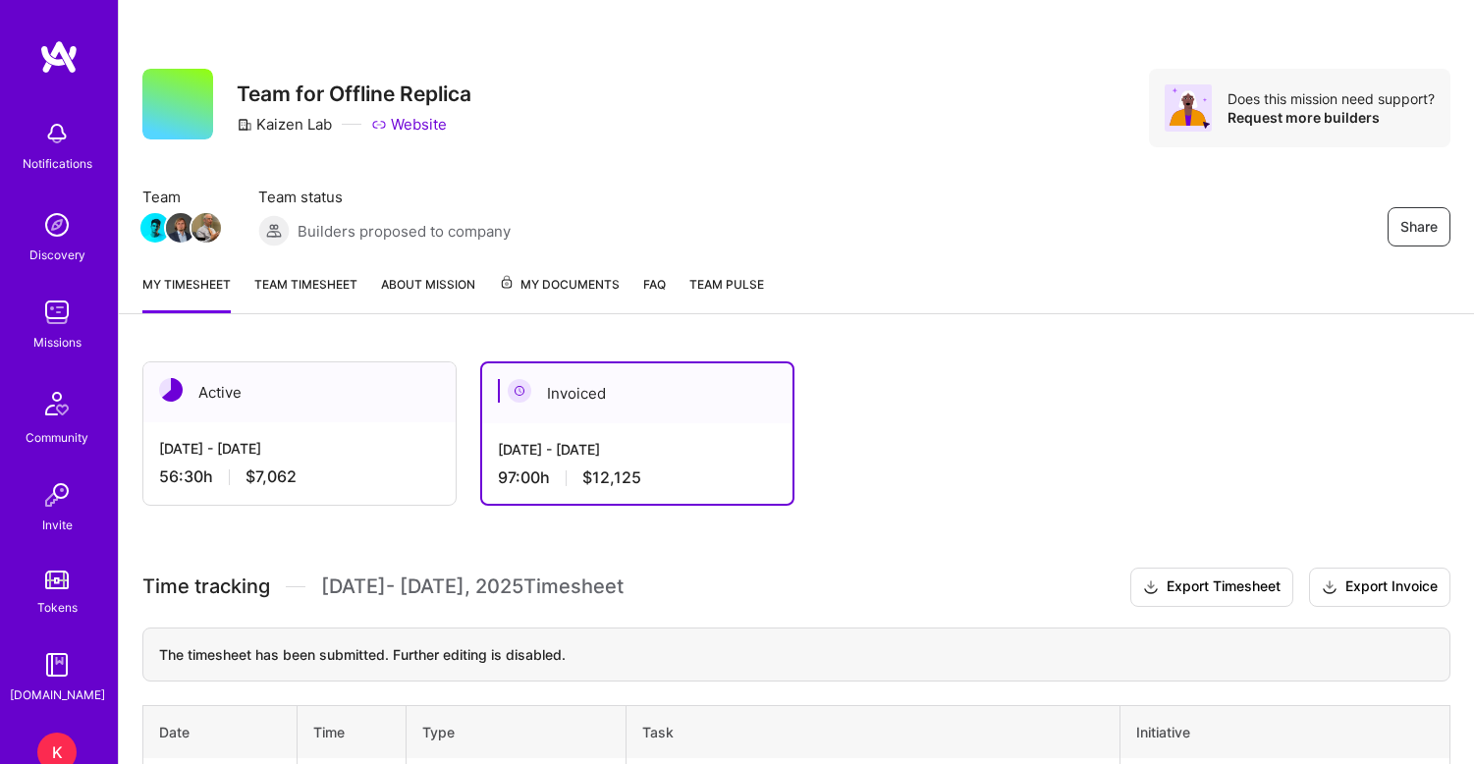
scroll to position [0, 0]
click at [245, 424] on div "Aug 16 - Aug 31, 2025 56:30 h $7,062" at bounding box center [299, 462] width 312 height 81
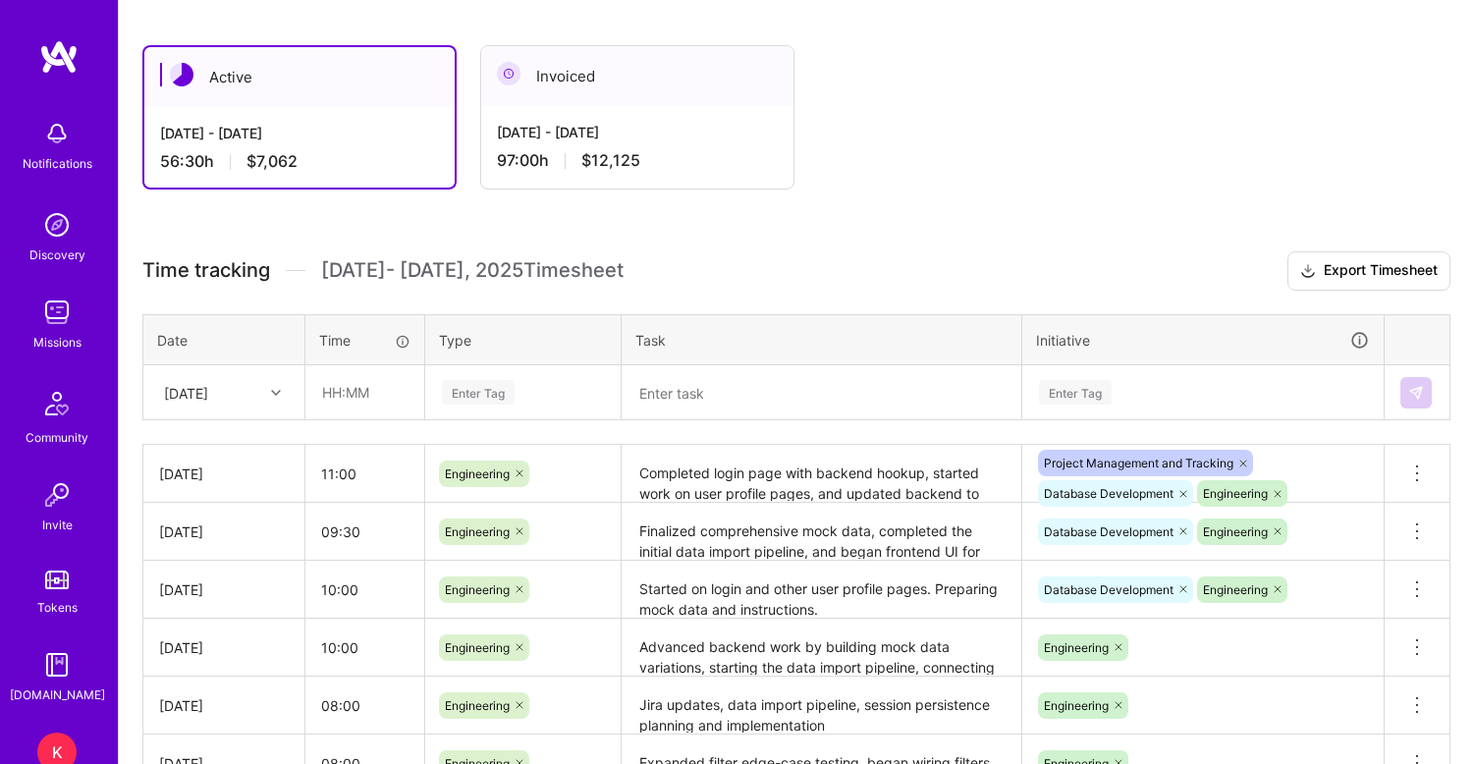
scroll to position [169, 0]
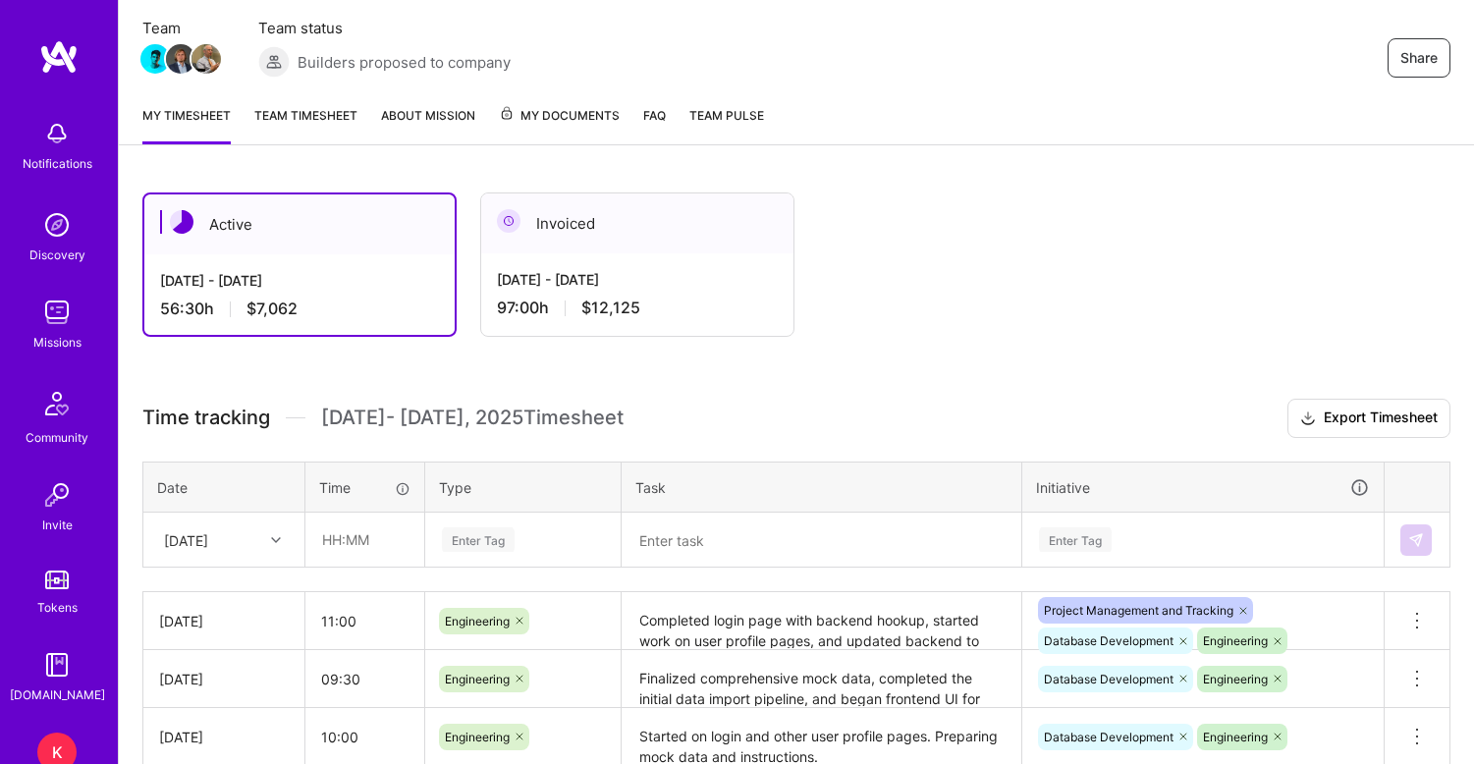
click at [323, 111] on link "Team timesheet" at bounding box center [305, 124] width 103 height 39
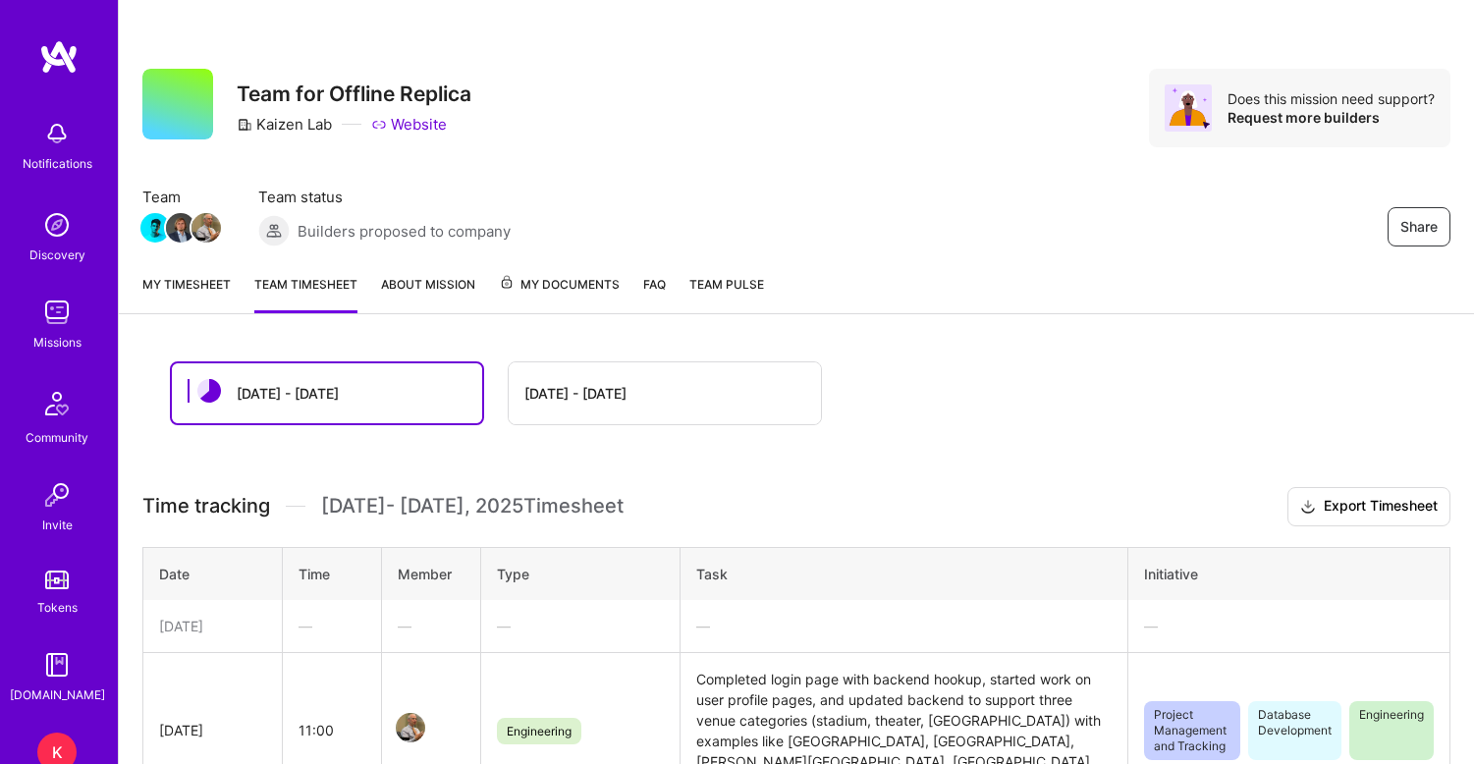
click at [194, 275] on link "My timesheet" at bounding box center [186, 293] width 88 height 39
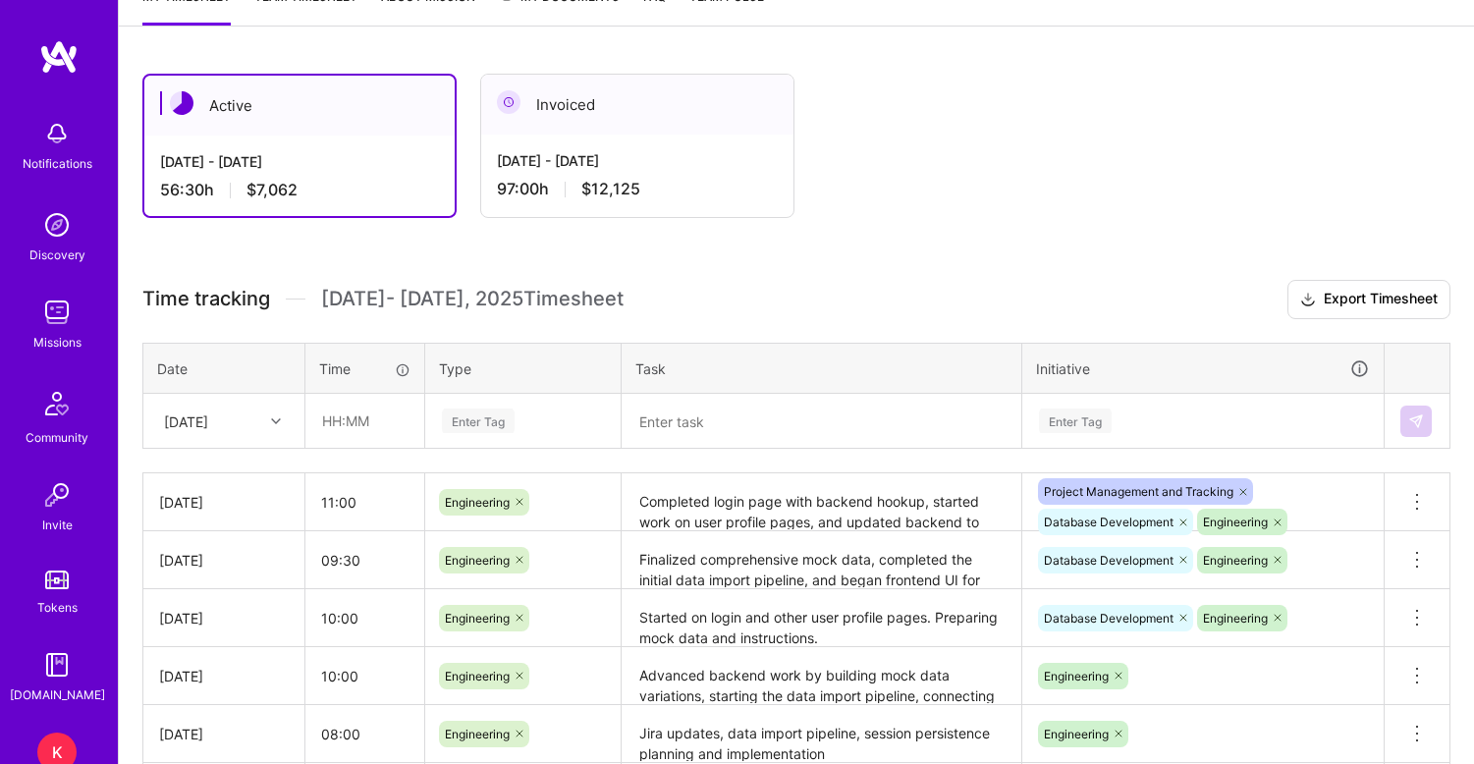
scroll to position [270, 0]
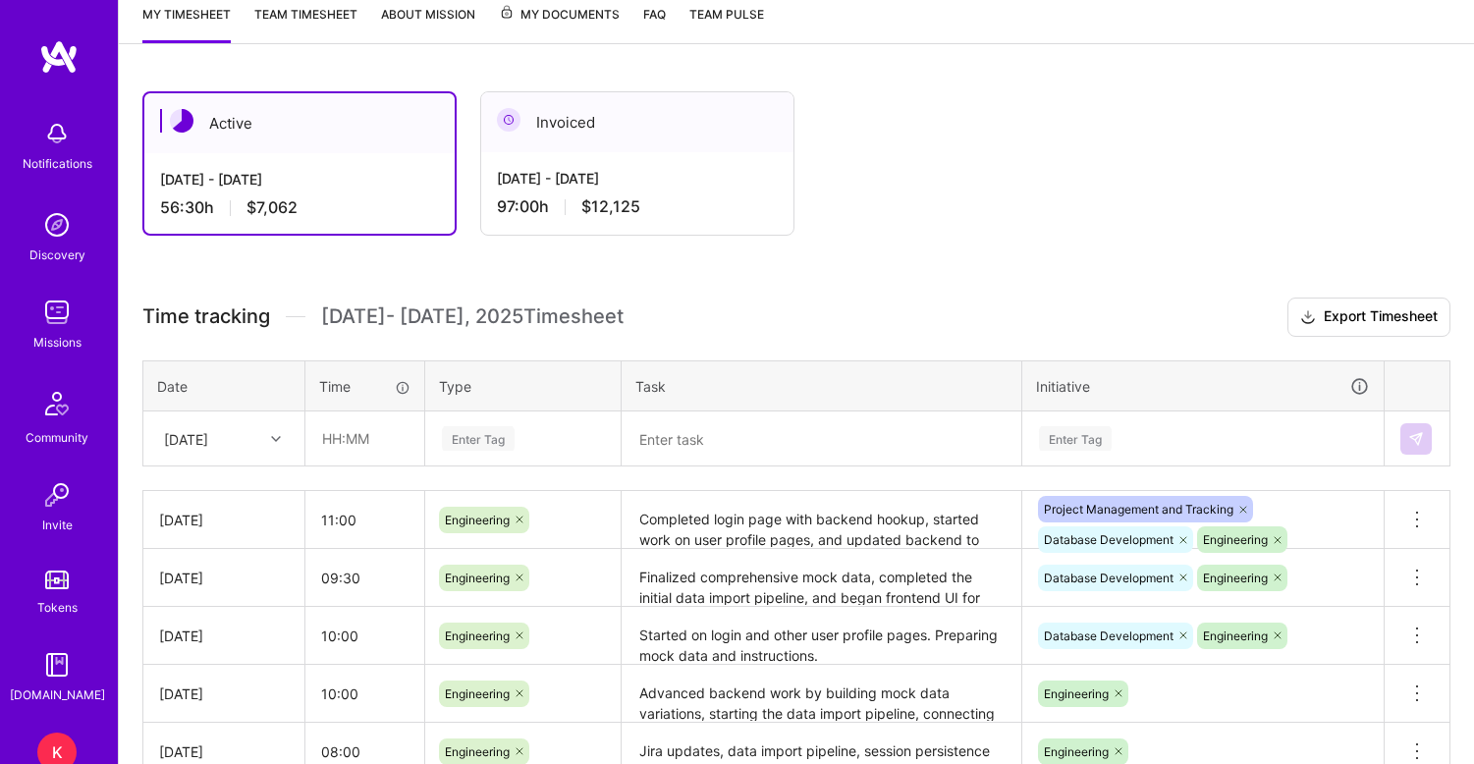
click at [578, 228] on div "Aug 1 - Aug 15, 2025 97:00 h $12,125" at bounding box center [637, 192] width 312 height 81
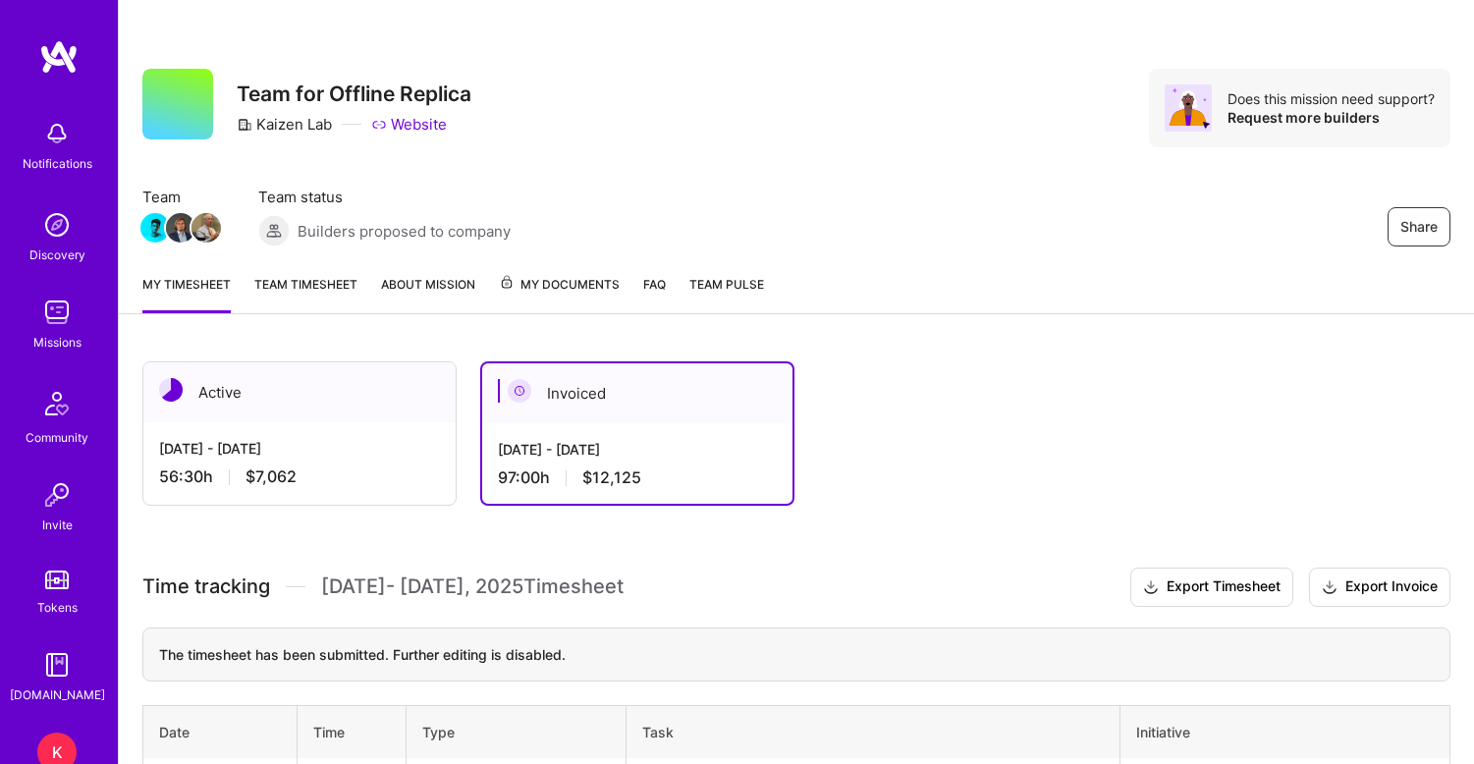
scroll to position [0, 0]
click at [201, 274] on link "My timesheet" at bounding box center [186, 293] width 88 height 39
click at [246, 440] on div "[DATE] - [DATE]" at bounding box center [299, 448] width 281 height 21
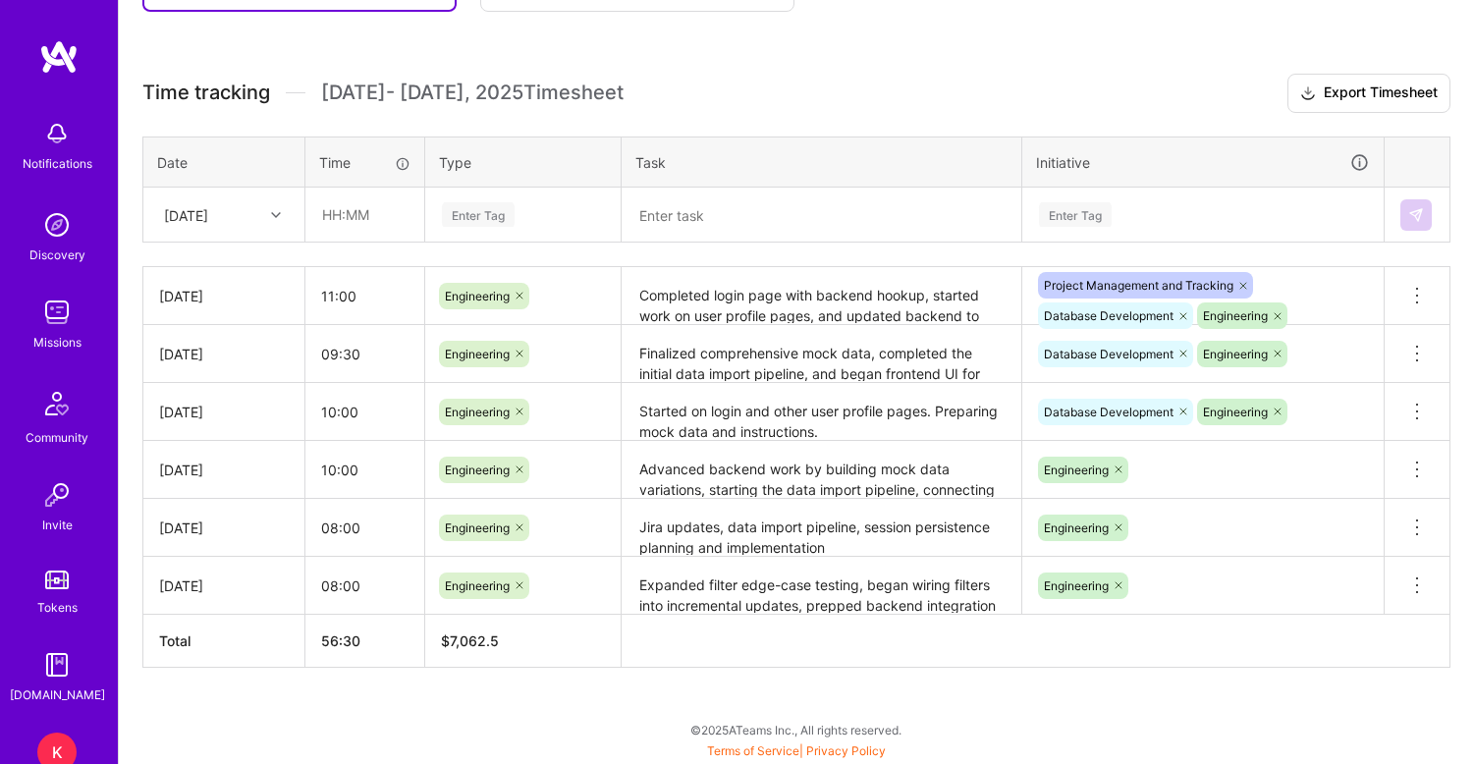
scroll to position [494, 0]
